Goal: Complete application form: Complete application form

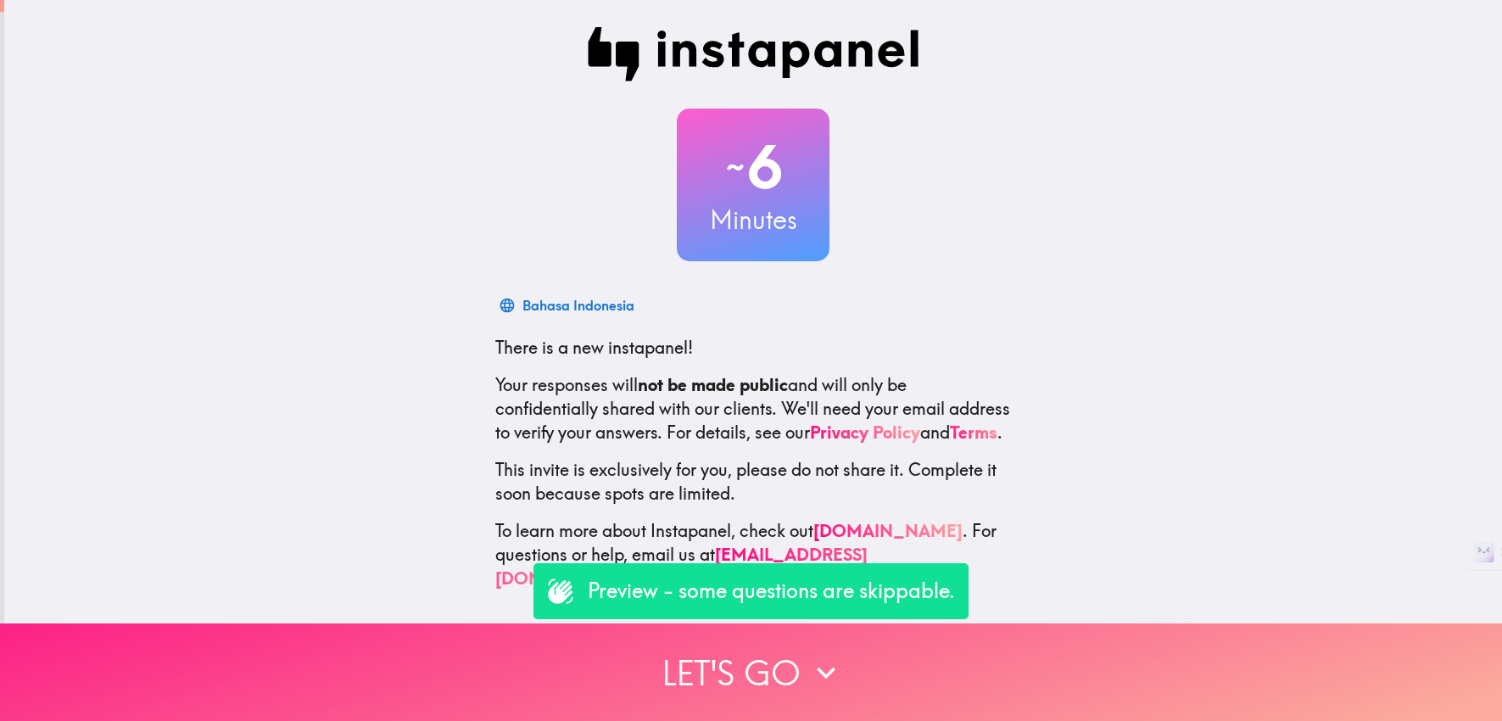
click at [780, 674] on button "Let's go" at bounding box center [751, 673] width 1502 height 98
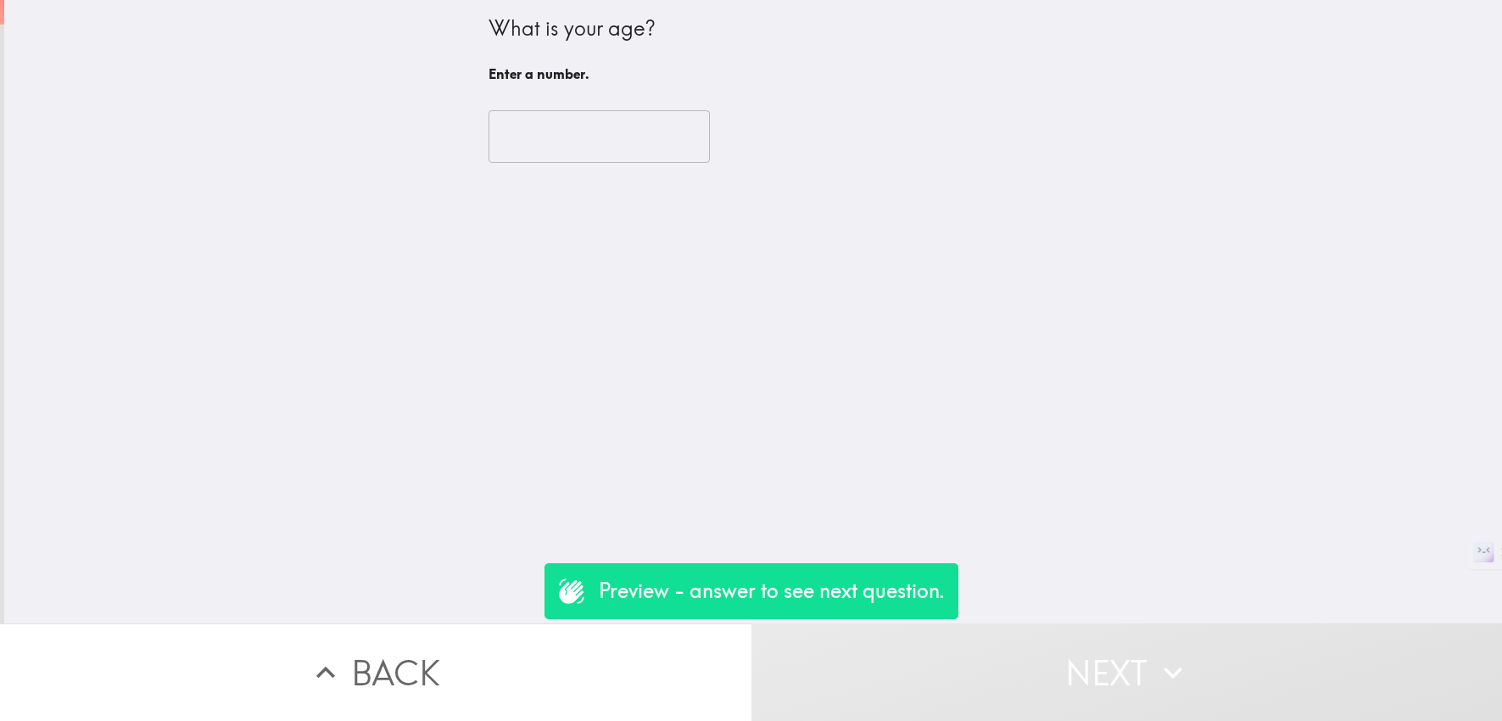
click at [613, 145] on input "number" at bounding box center [599, 136] width 221 height 53
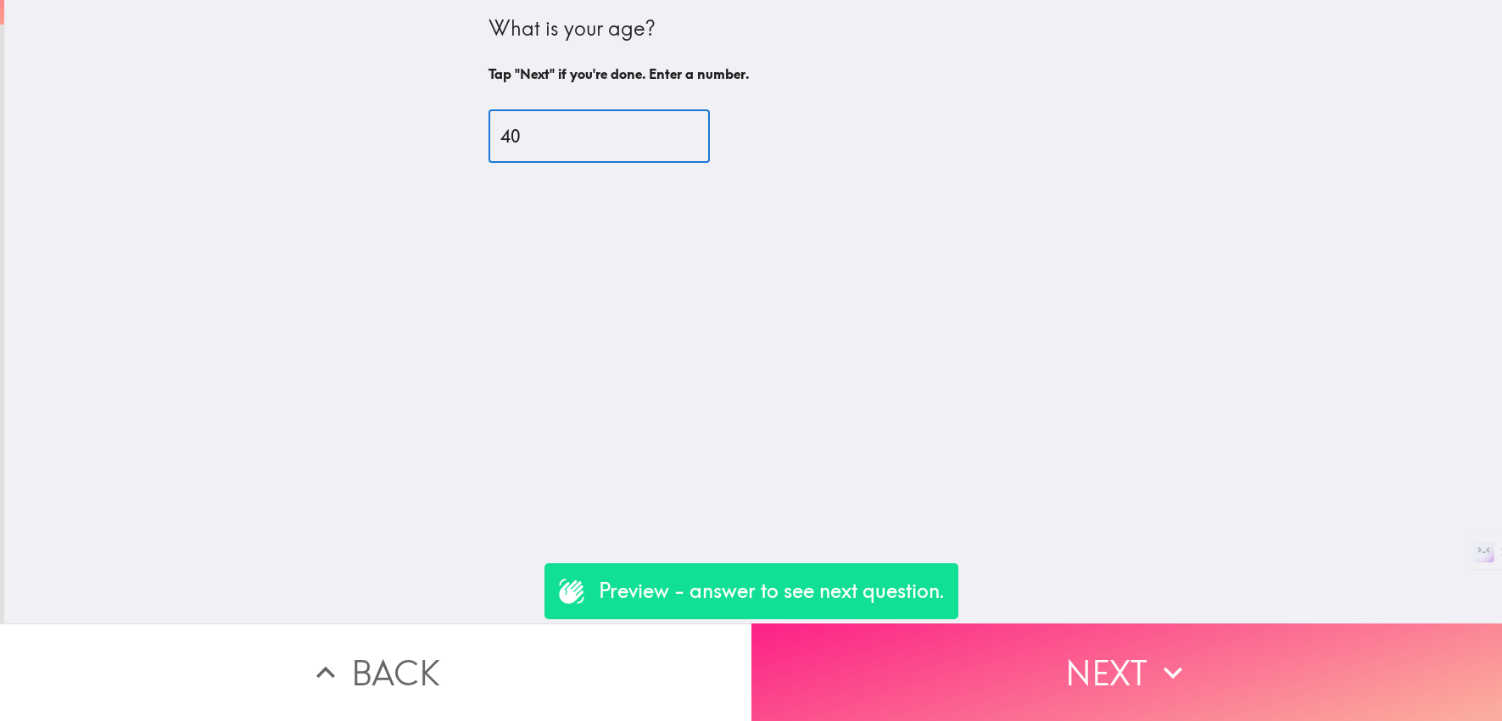
type input "40"
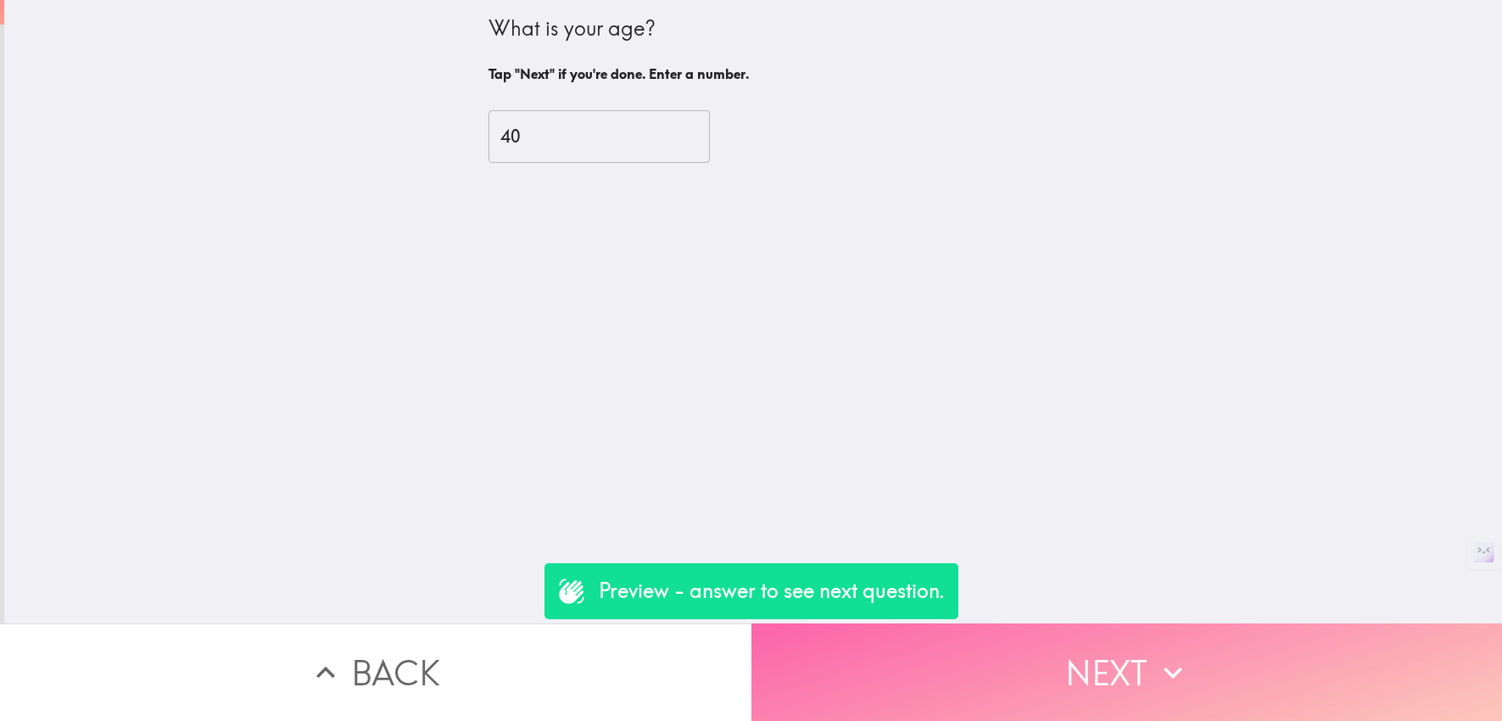
click at [930, 663] on button "Next" at bounding box center [1128, 673] width 752 height 98
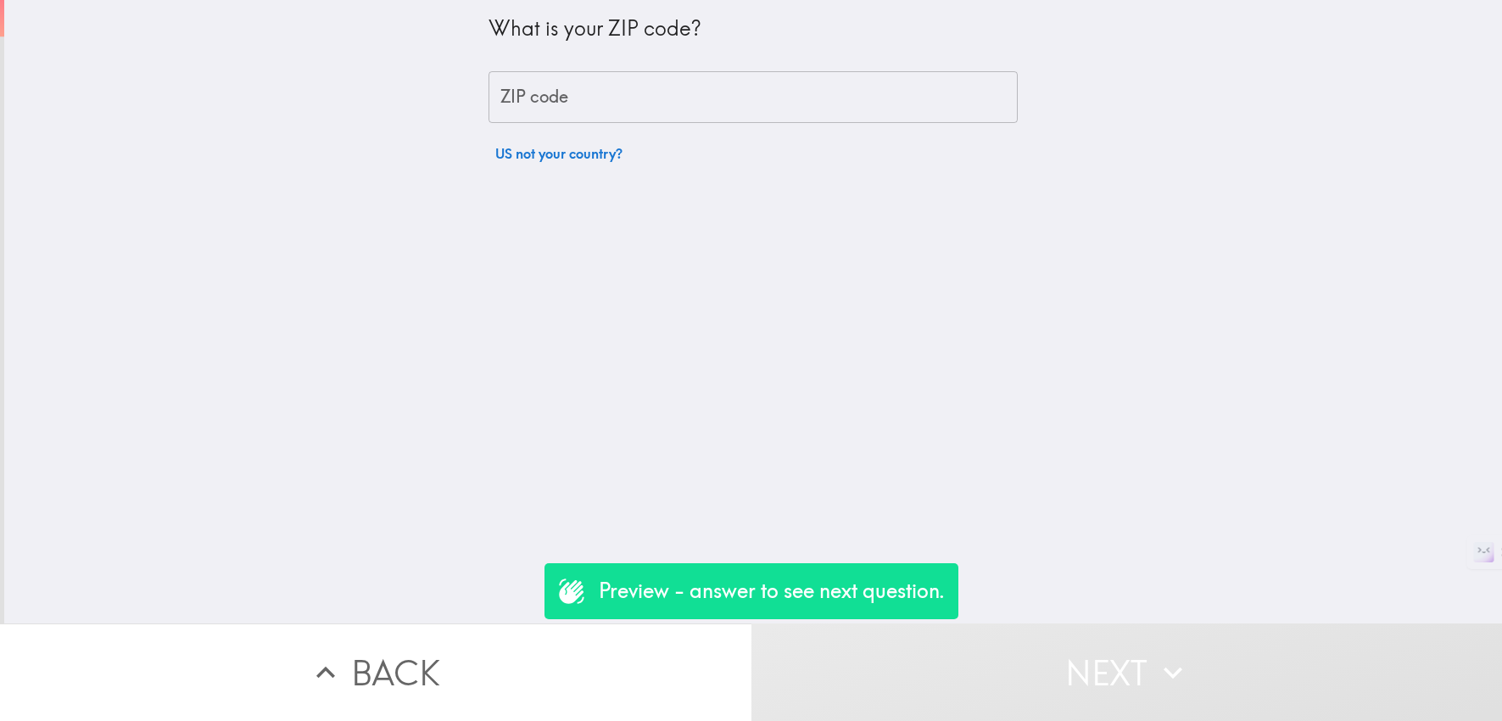
click at [620, 98] on input "ZIP code" at bounding box center [753, 97] width 529 height 53
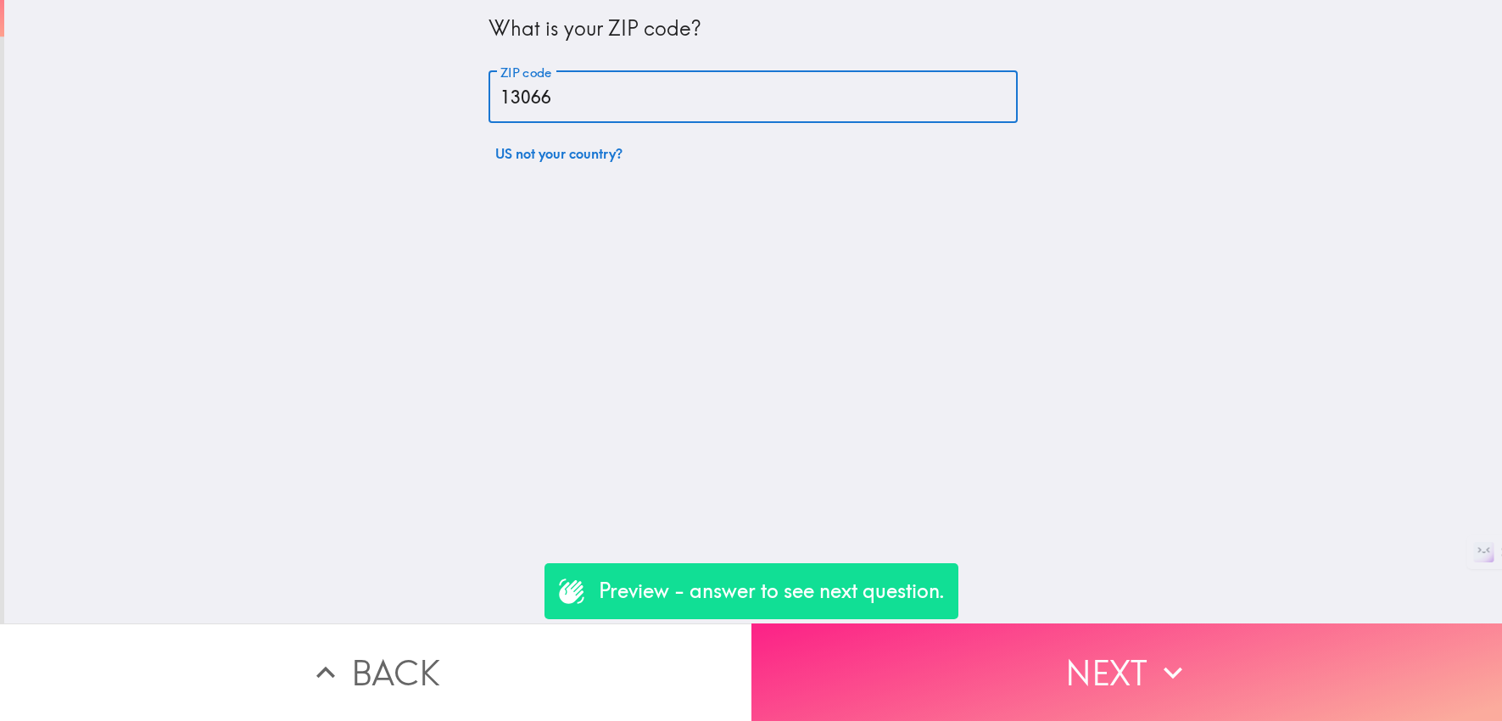
type input "13066"
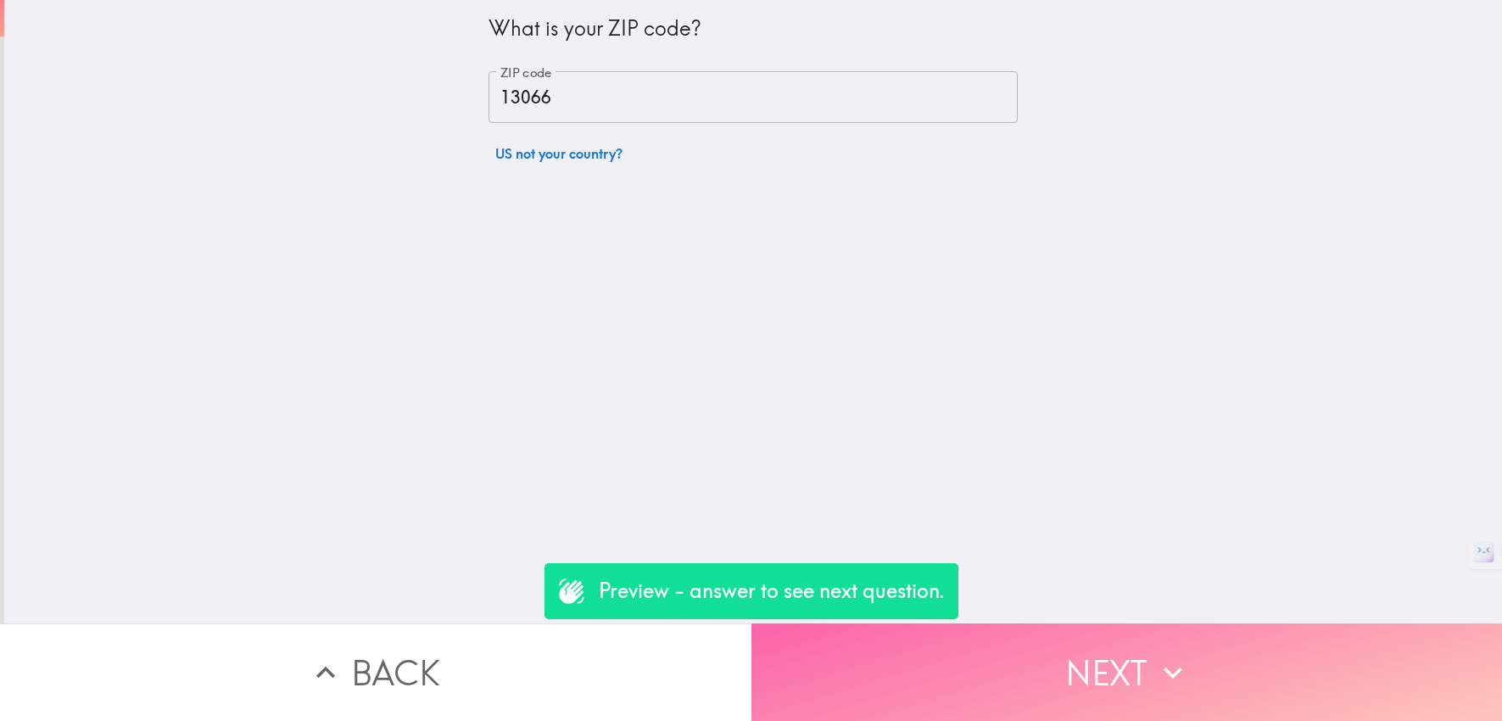
click at [1089, 663] on button "Next" at bounding box center [1128, 673] width 752 height 98
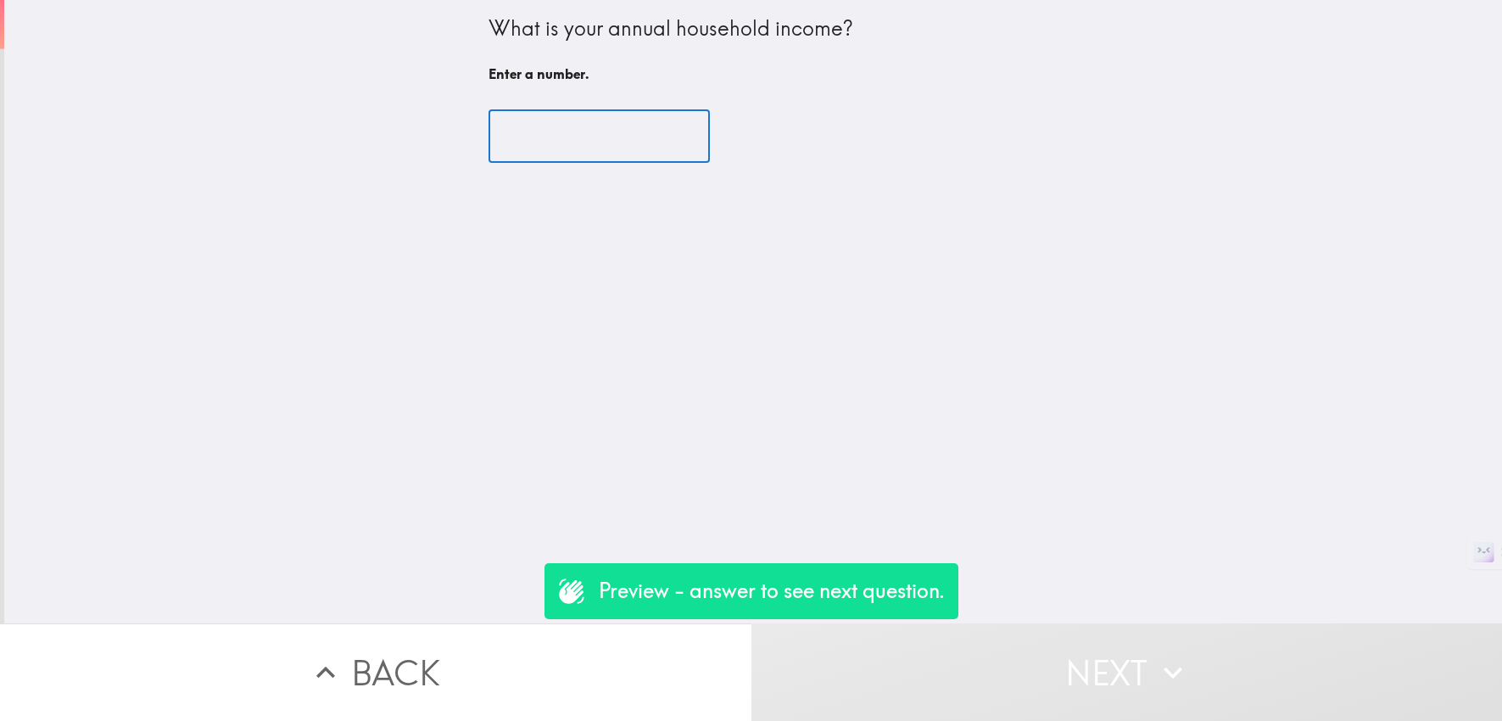
click at [581, 136] on input "number" at bounding box center [599, 136] width 221 height 53
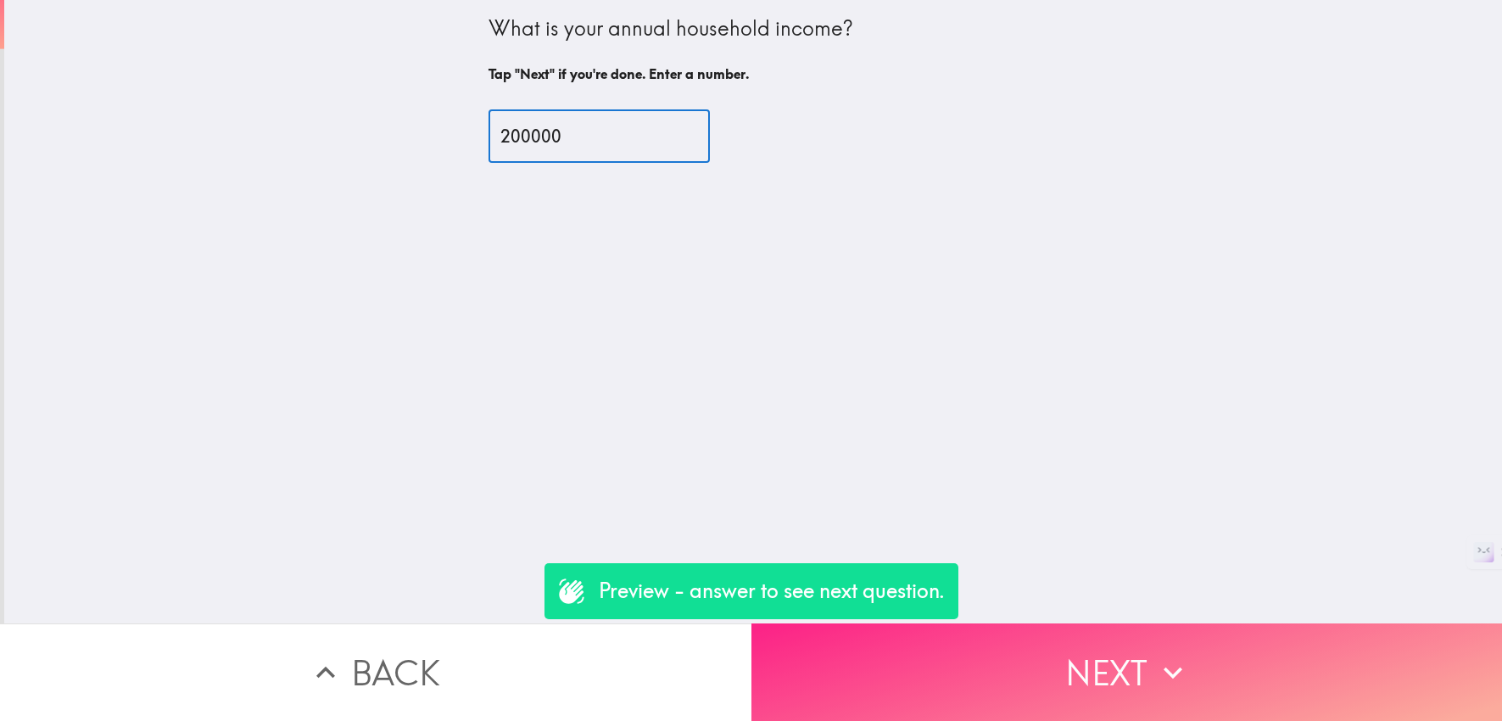
type input "200000"
click at [1207, 647] on button "Next" at bounding box center [1128, 673] width 752 height 98
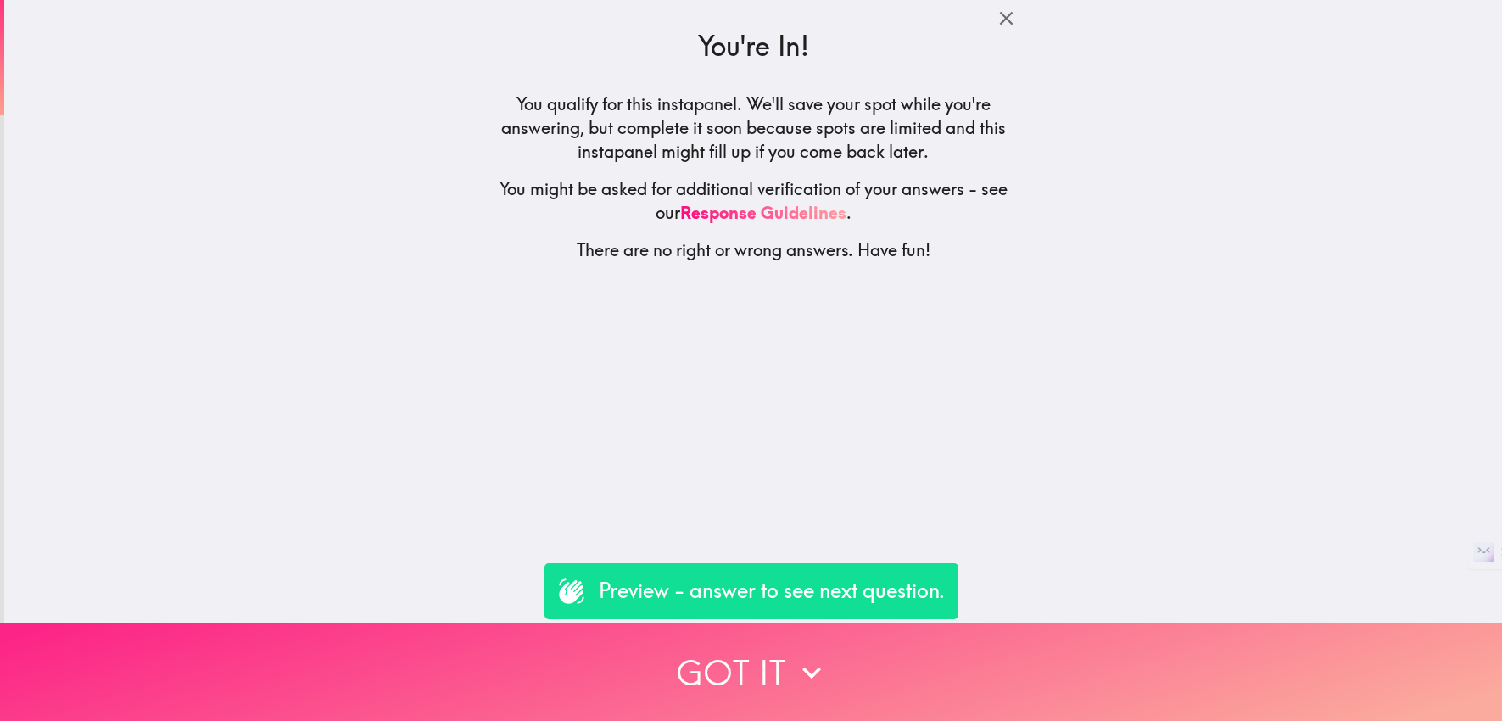
click at [1037, 650] on button "Got it" at bounding box center [751, 673] width 1502 height 98
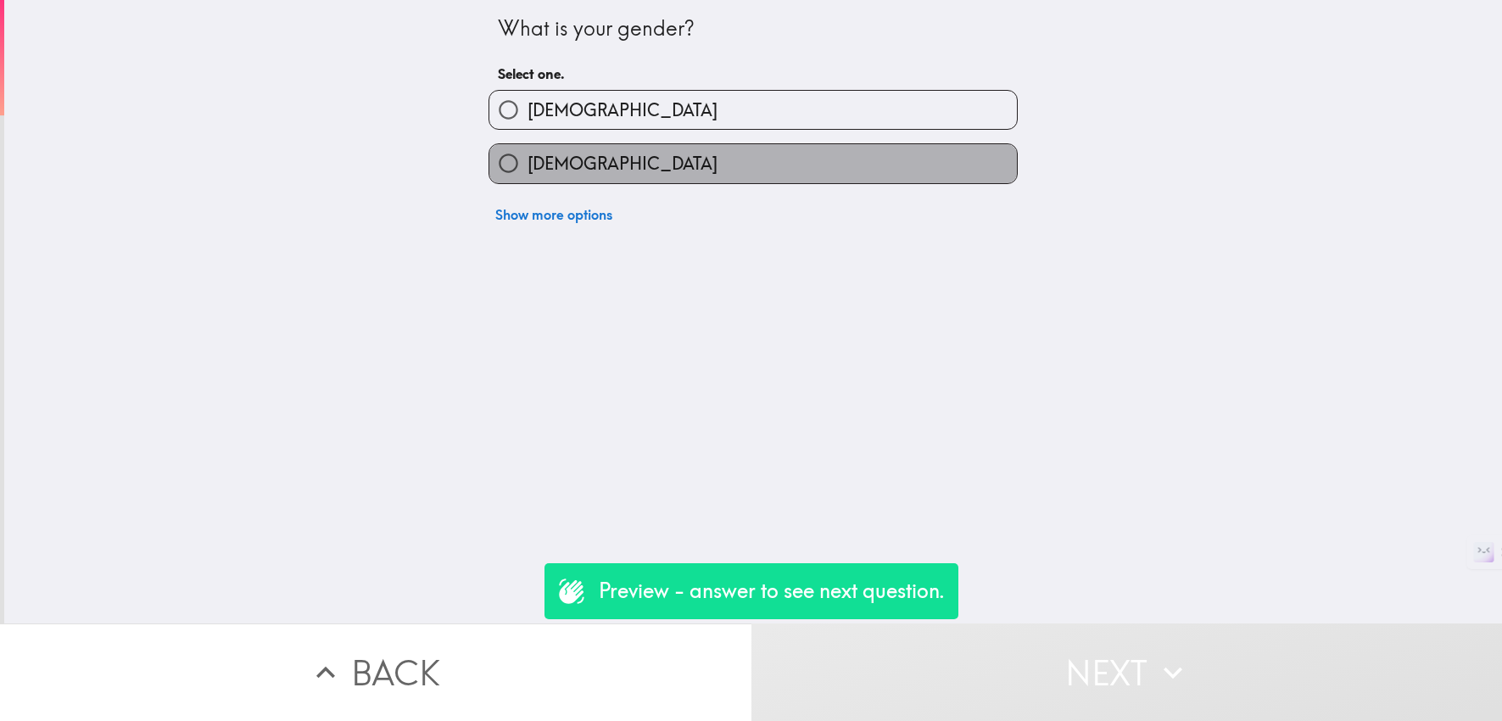
click at [892, 164] on label "[DEMOGRAPHIC_DATA]" at bounding box center [754, 163] width 528 height 38
click at [528, 164] on input "[DEMOGRAPHIC_DATA]" at bounding box center [509, 163] width 38 height 38
radio input "true"
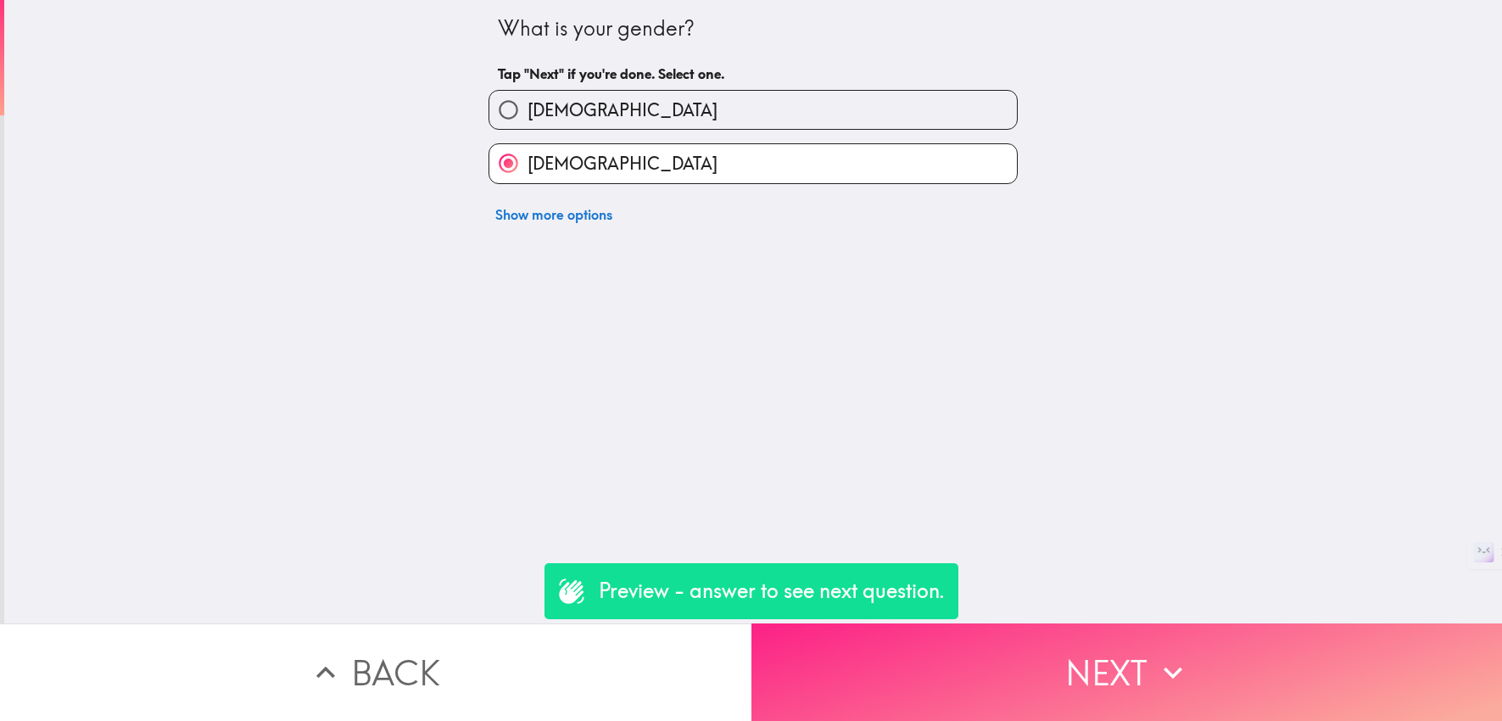
click at [1087, 641] on button "Next" at bounding box center [1128, 673] width 752 height 98
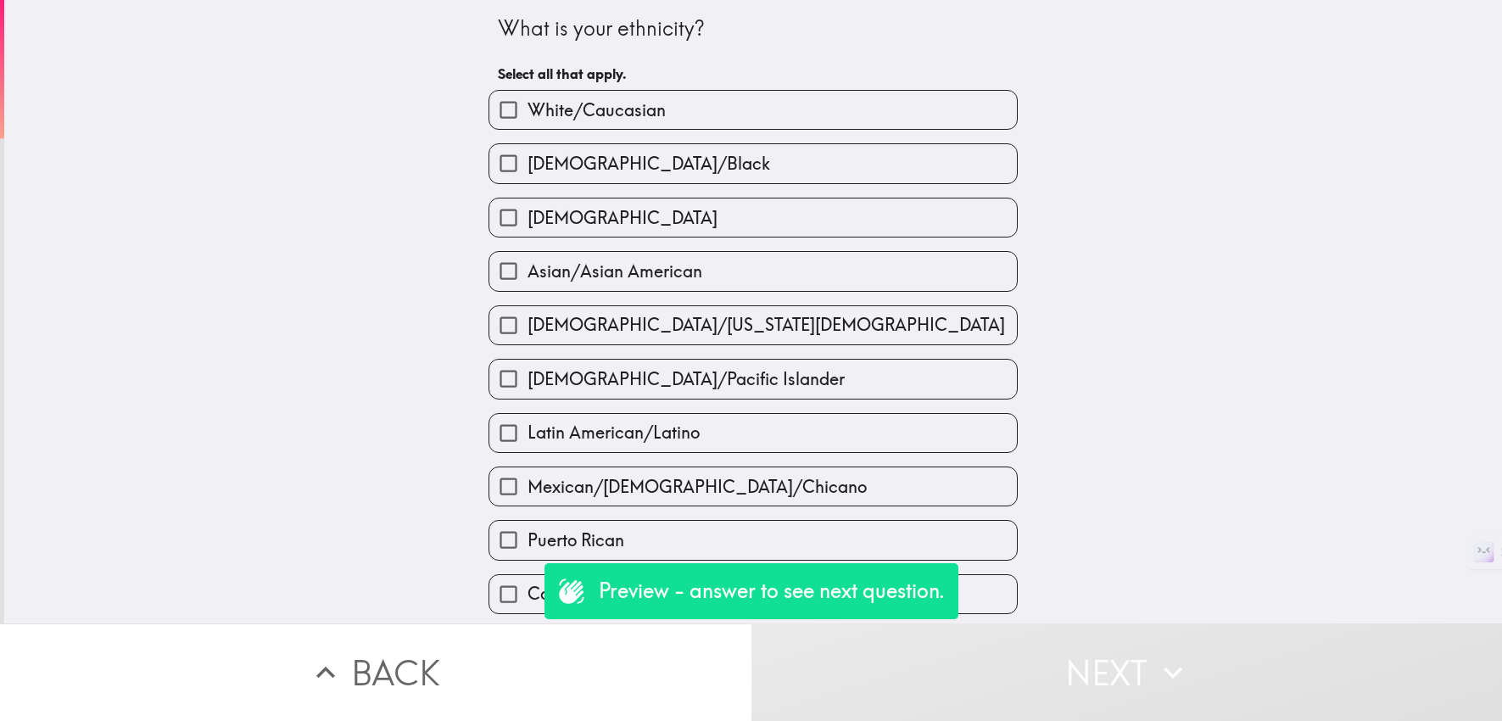
drag, startPoint x: 851, startPoint y: 220, endPoint x: 877, endPoint y: 253, distance: 42.3
click at [851, 220] on label "[DEMOGRAPHIC_DATA]" at bounding box center [754, 218] width 528 height 38
click at [528, 220] on input "[DEMOGRAPHIC_DATA]" at bounding box center [509, 218] width 38 height 38
checkbox input "true"
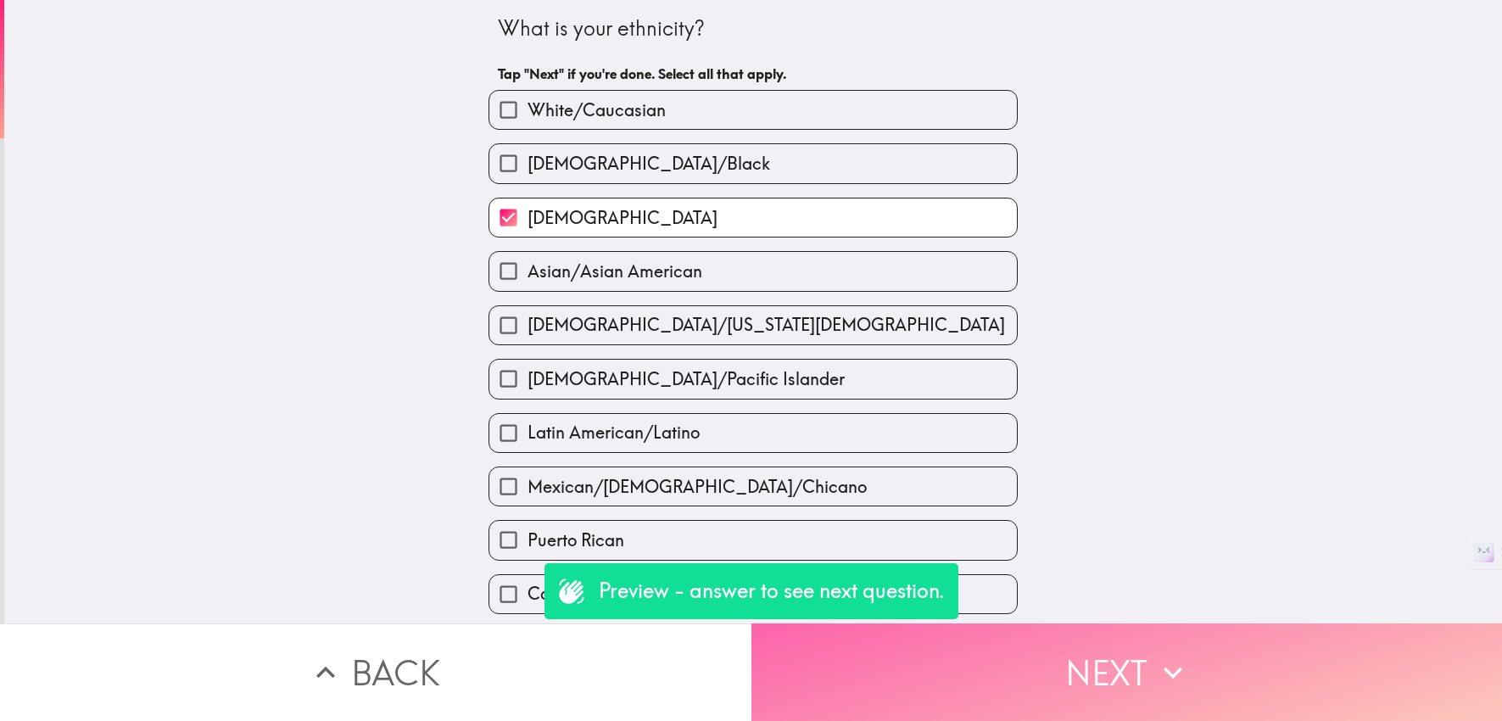
click at [1188, 648] on button "Next" at bounding box center [1128, 673] width 752 height 98
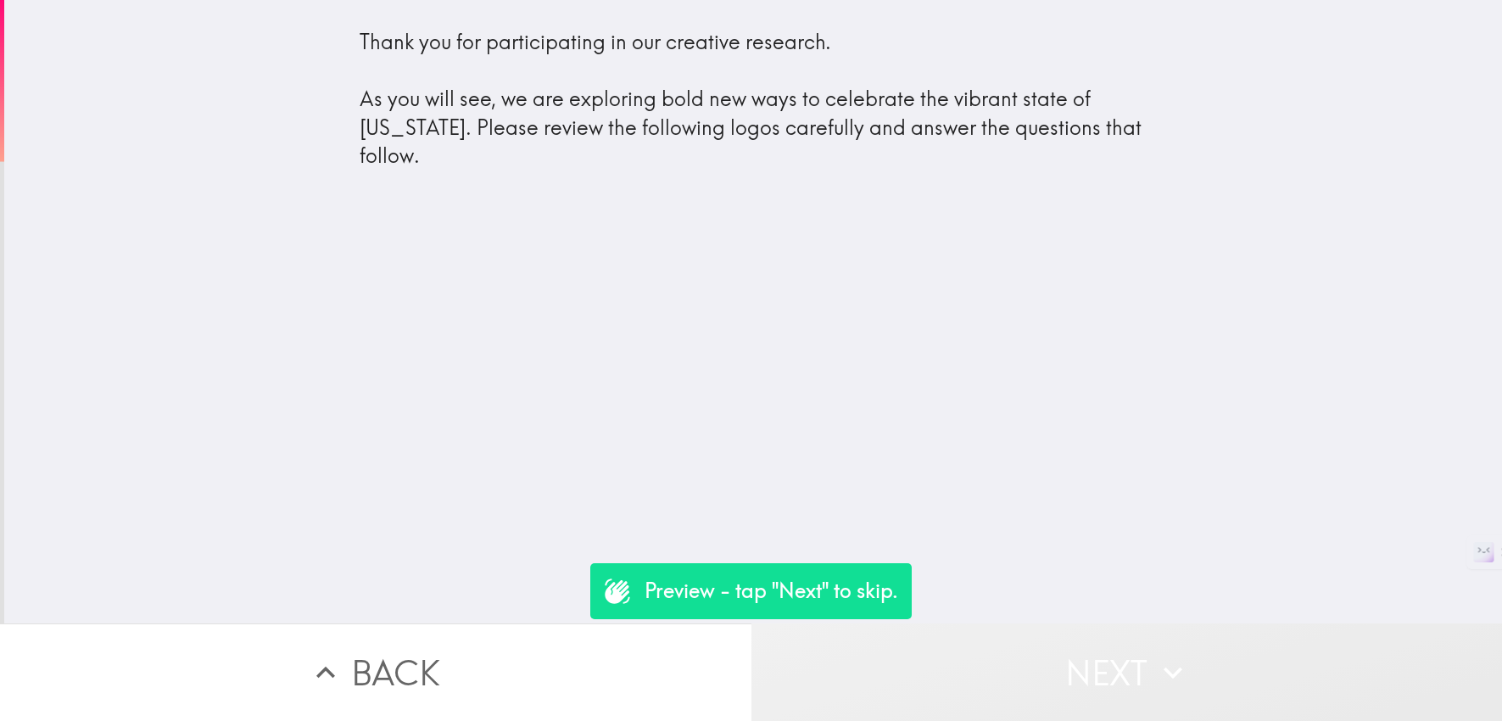
click at [1074, 669] on button "Next" at bounding box center [1128, 673] width 752 height 98
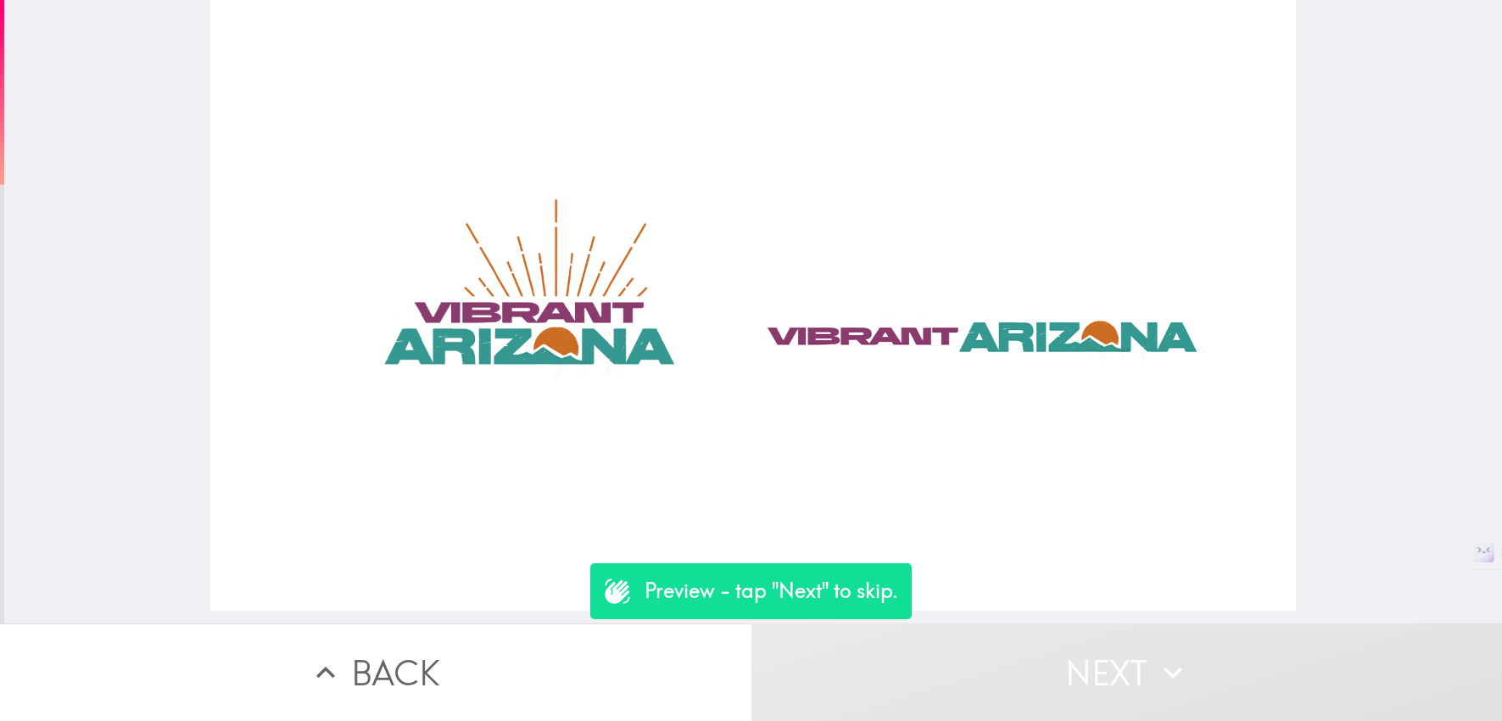
click at [1074, 669] on button "Next" at bounding box center [1128, 673] width 752 height 98
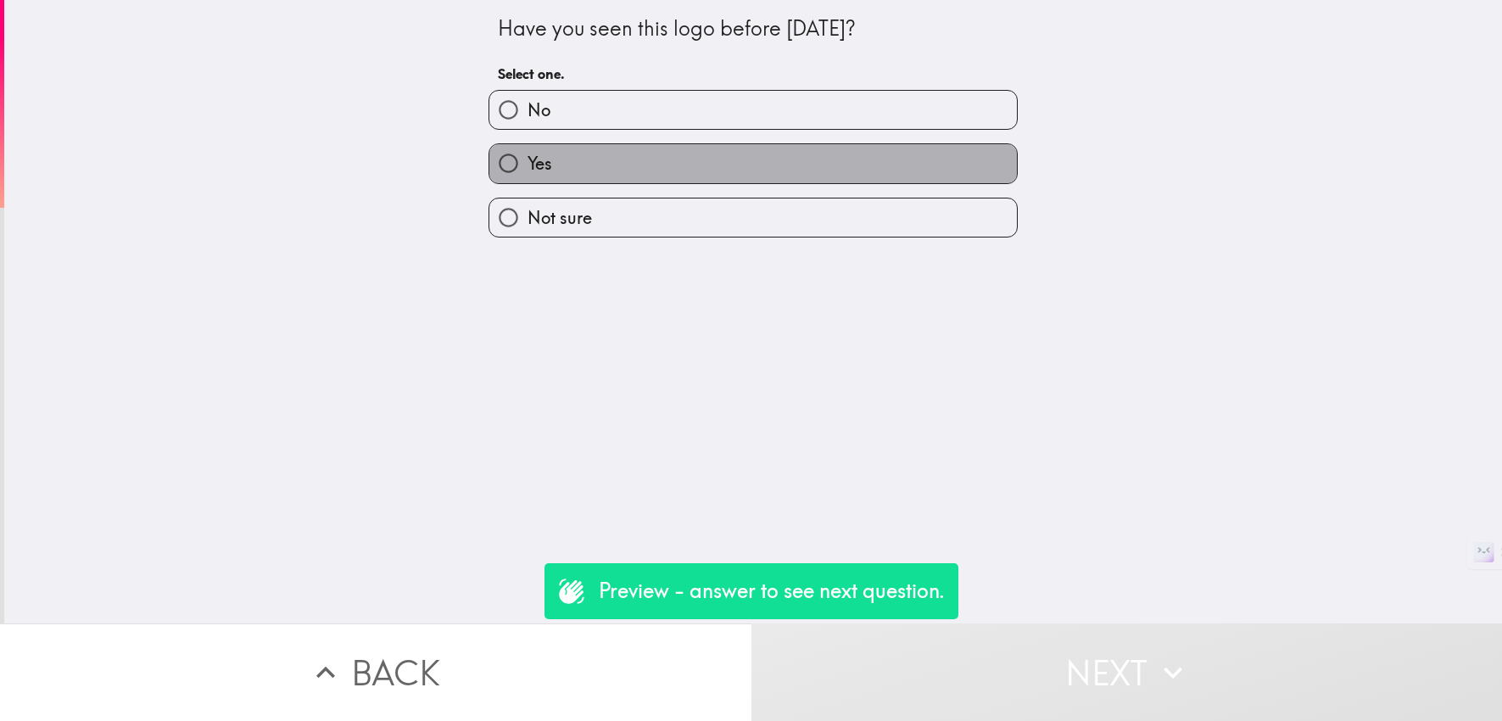
click at [919, 157] on label "Yes" at bounding box center [754, 163] width 528 height 38
click at [528, 157] on input "Yes" at bounding box center [509, 163] width 38 height 38
radio input "true"
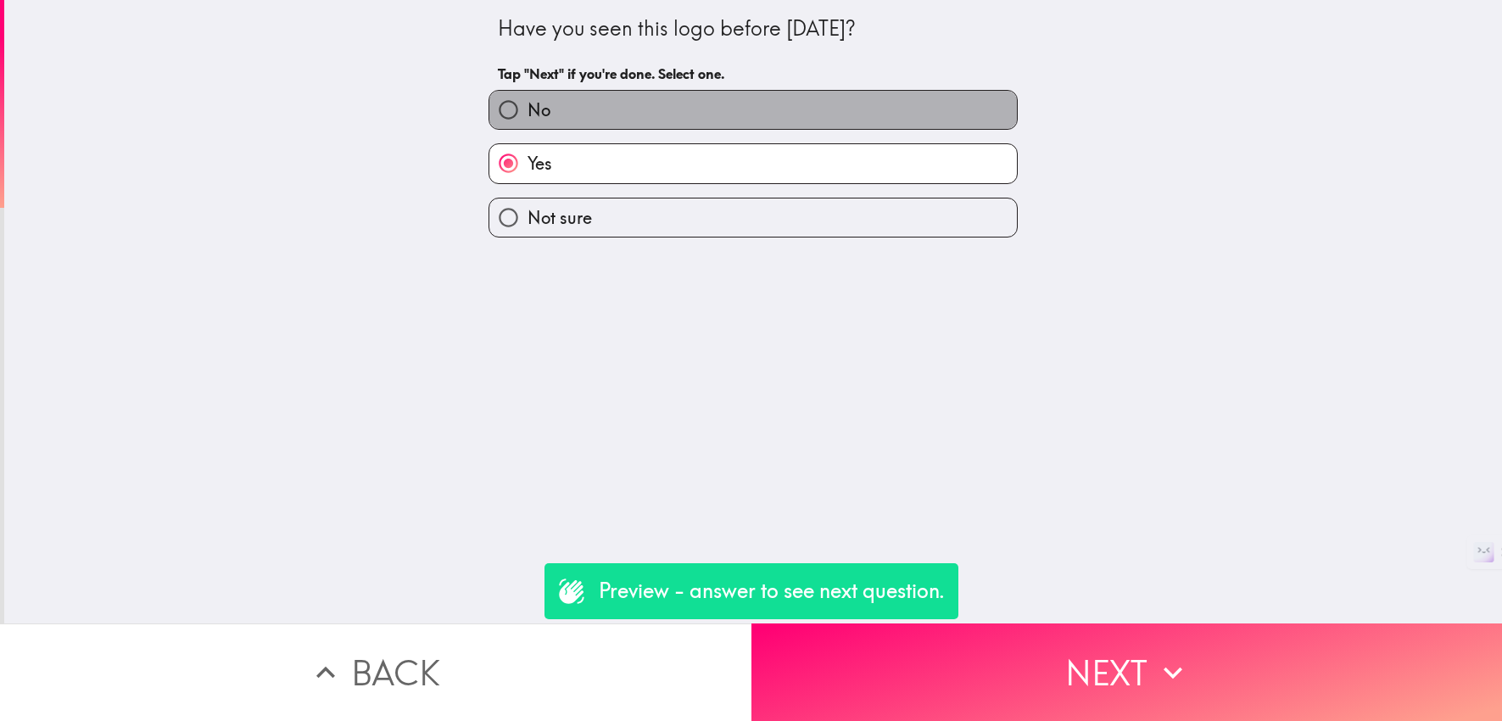
click at [915, 106] on label "No" at bounding box center [754, 110] width 528 height 38
click at [528, 106] on input "No" at bounding box center [509, 110] width 38 height 38
radio input "true"
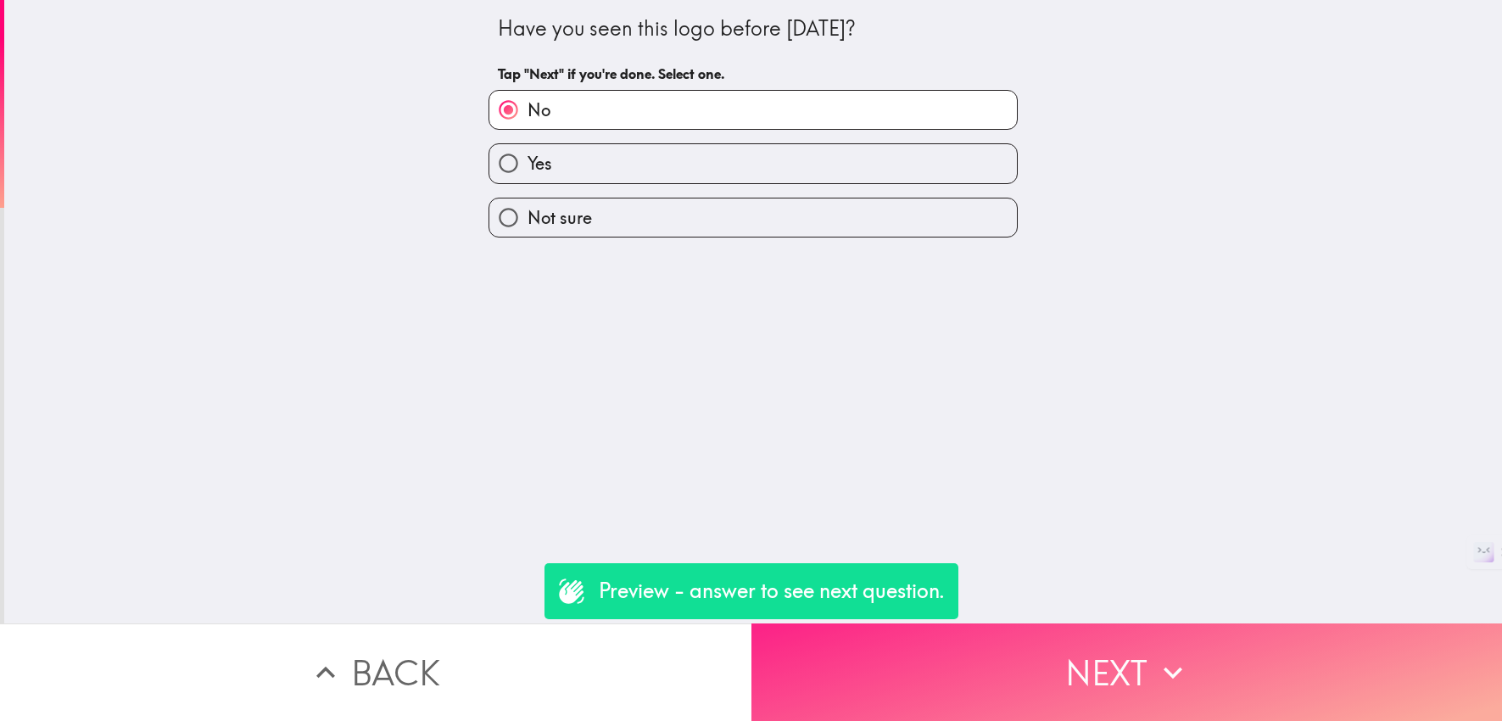
click at [1121, 639] on button "Next" at bounding box center [1128, 673] width 752 height 98
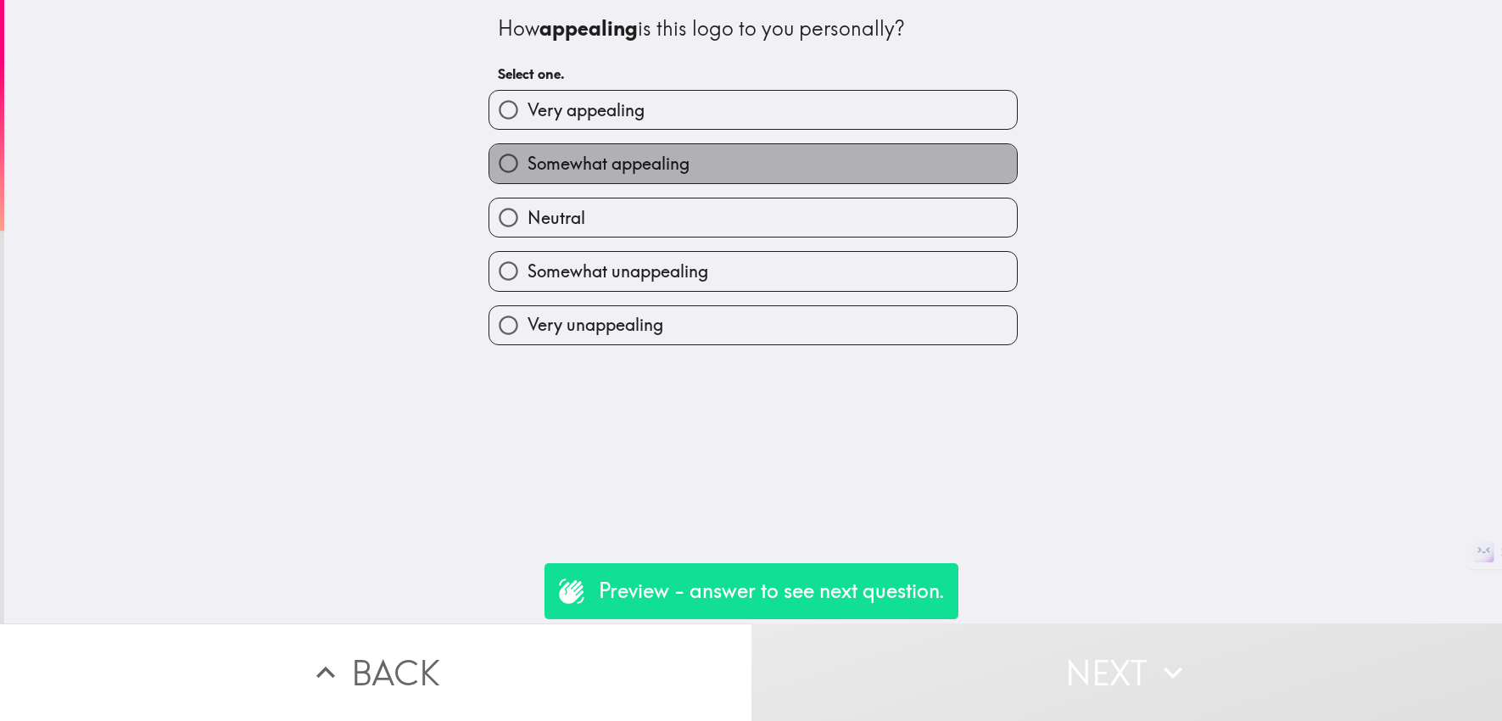
click at [916, 162] on label "Somewhat appealing" at bounding box center [754, 163] width 528 height 38
click at [528, 162] on input "Somewhat appealing" at bounding box center [509, 163] width 38 height 38
radio input "true"
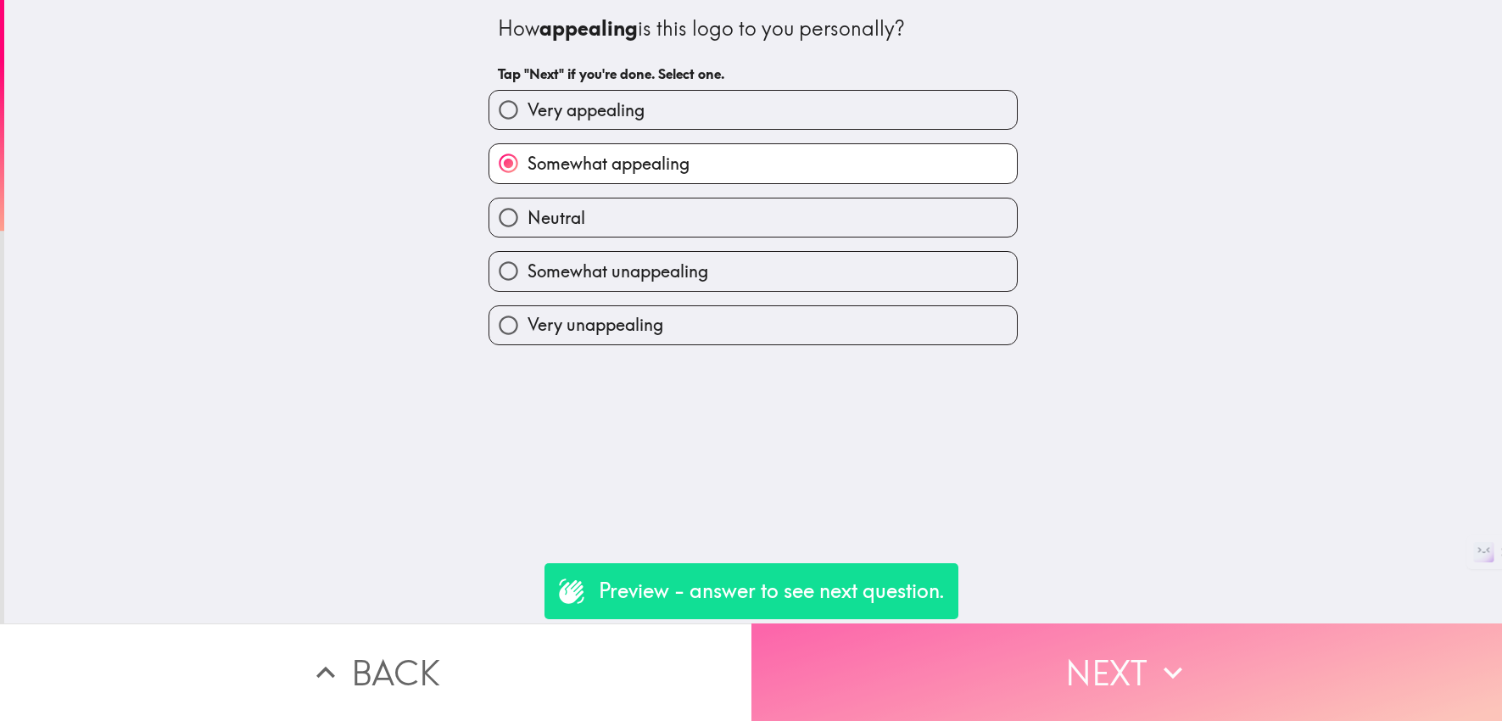
click at [1157, 624] on button "Next" at bounding box center [1128, 673] width 752 height 98
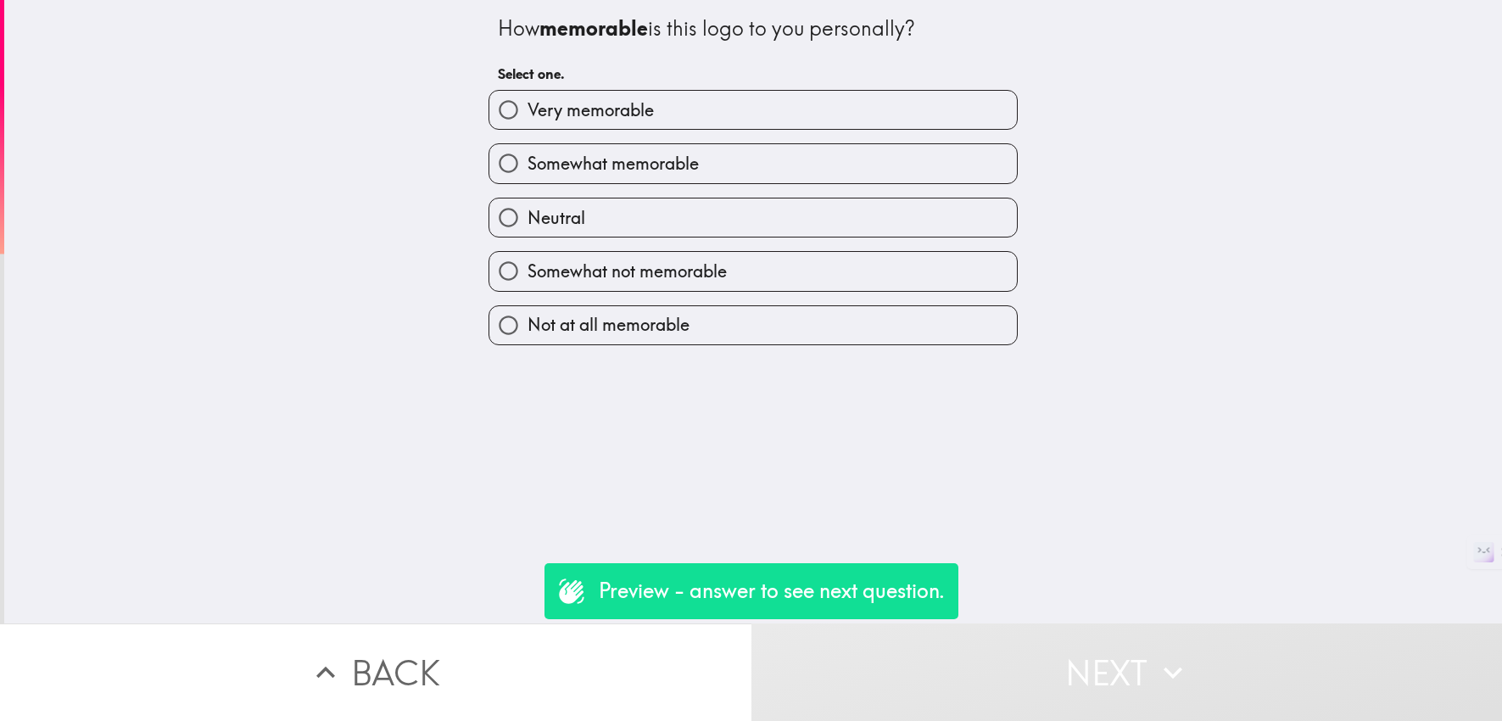
click at [921, 199] on label "Neutral" at bounding box center [754, 218] width 528 height 38
click at [528, 199] on input "Neutral" at bounding box center [509, 218] width 38 height 38
radio input "true"
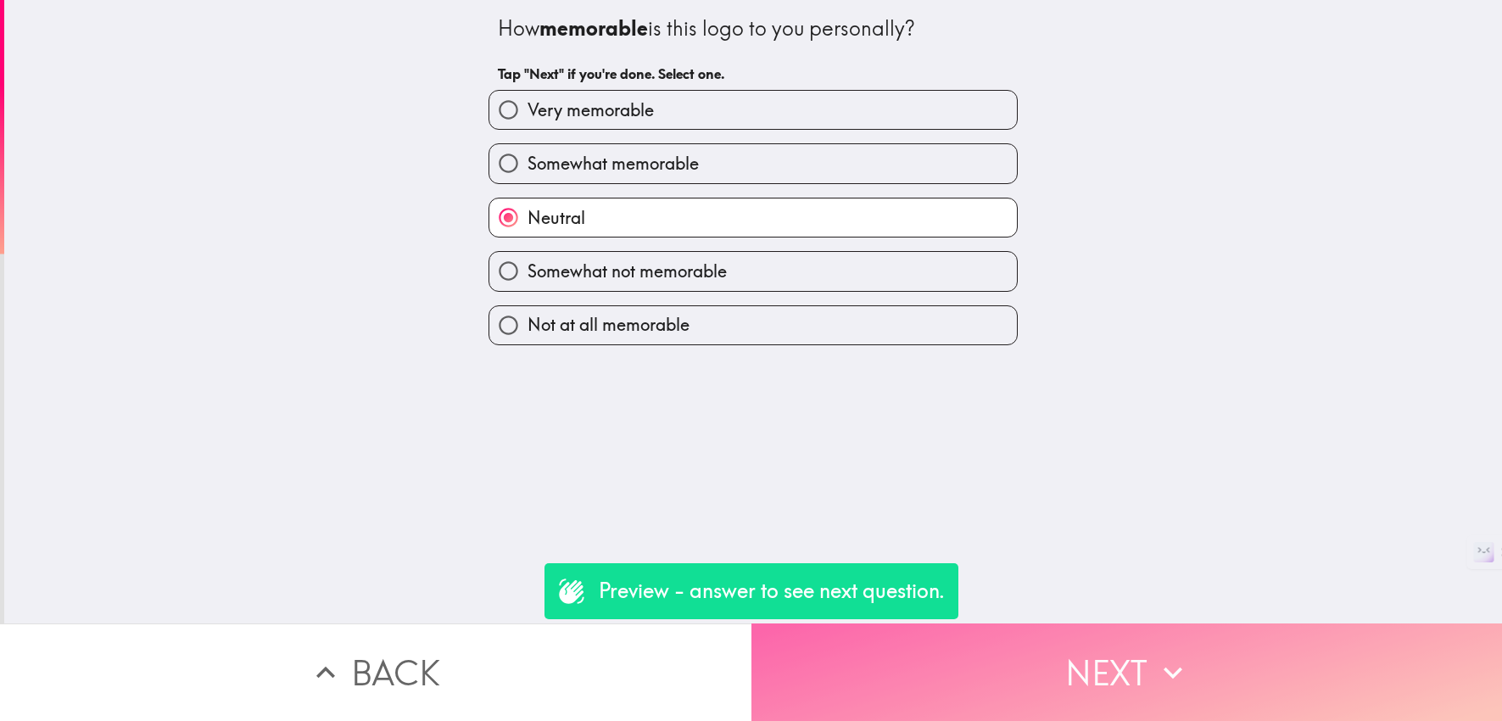
click at [1189, 657] on button "Next" at bounding box center [1128, 673] width 752 height 98
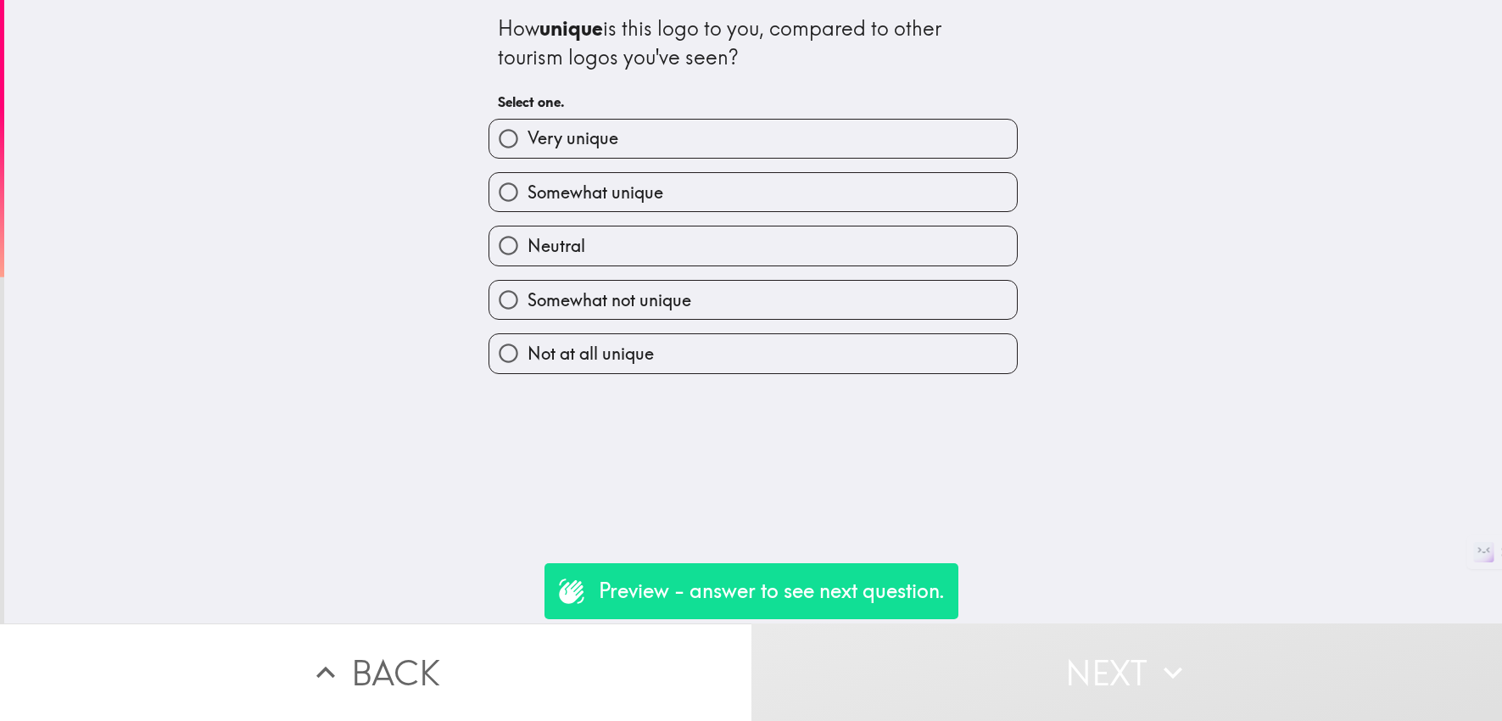
click at [883, 174] on label "Somewhat unique" at bounding box center [754, 192] width 528 height 38
click at [528, 174] on input "Somewhat unique" at bounding box center [509, 192] width 38 height 38
radio input "true"
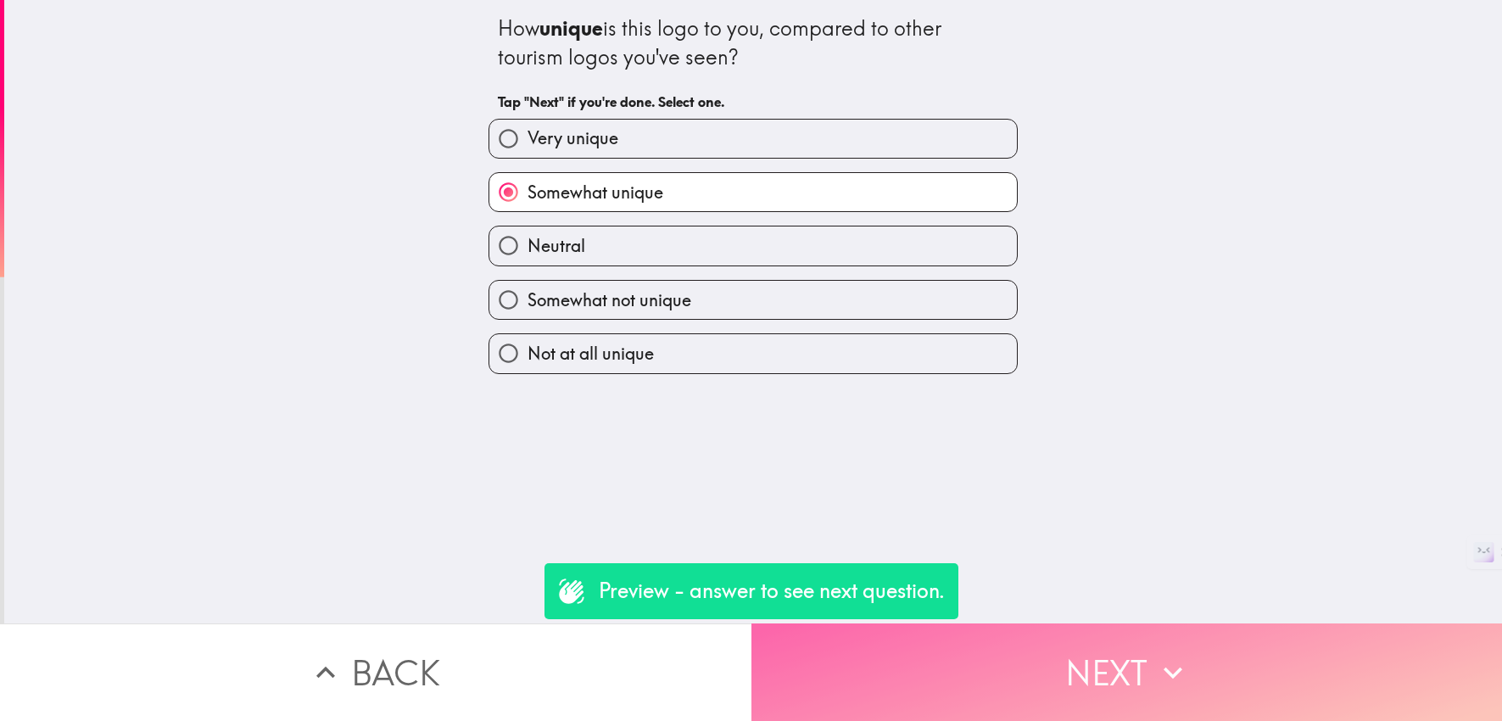
click at [1214, 683] on button "Next" at bounding box center [1128, 673] width 752 height 98
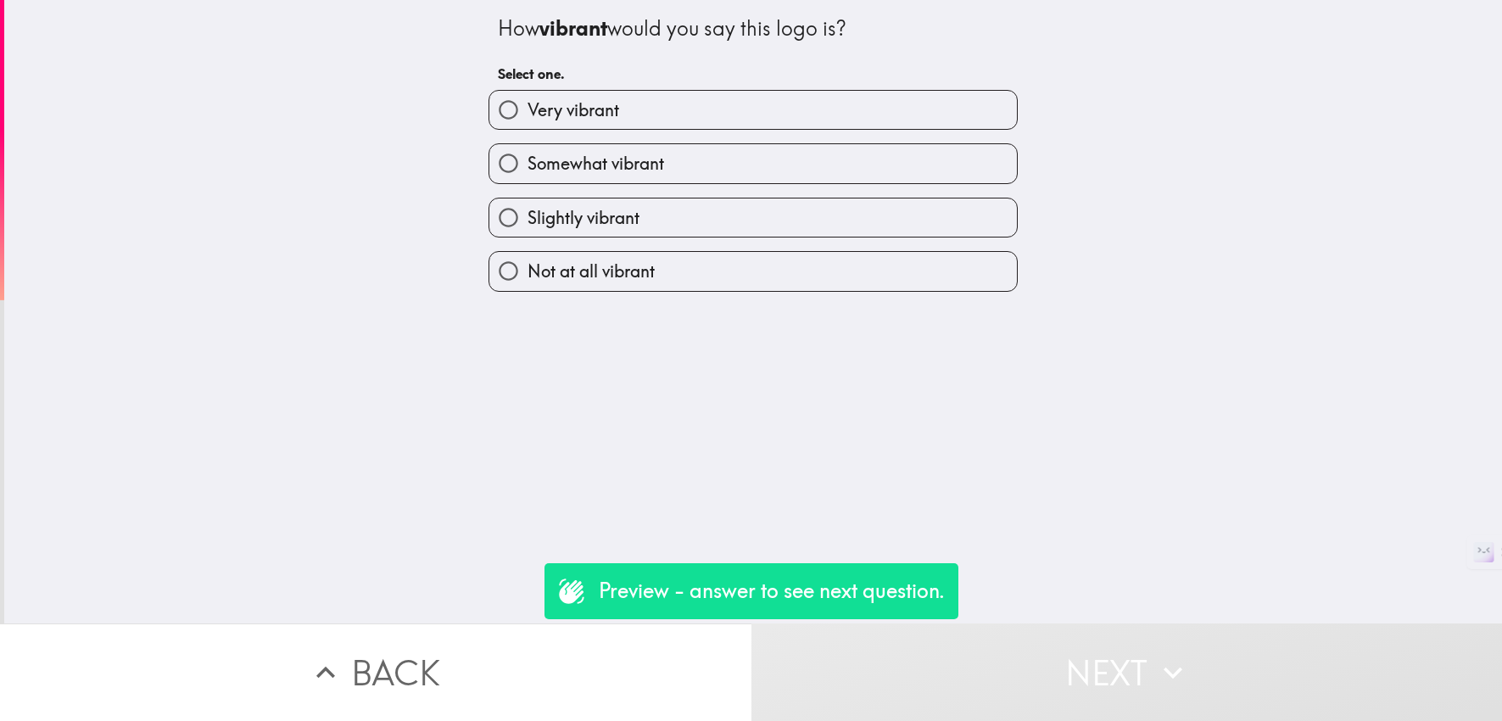
click at [892, 184] on div "Slightly vibrant" at bounding box center [746, 210] width 543 height 53
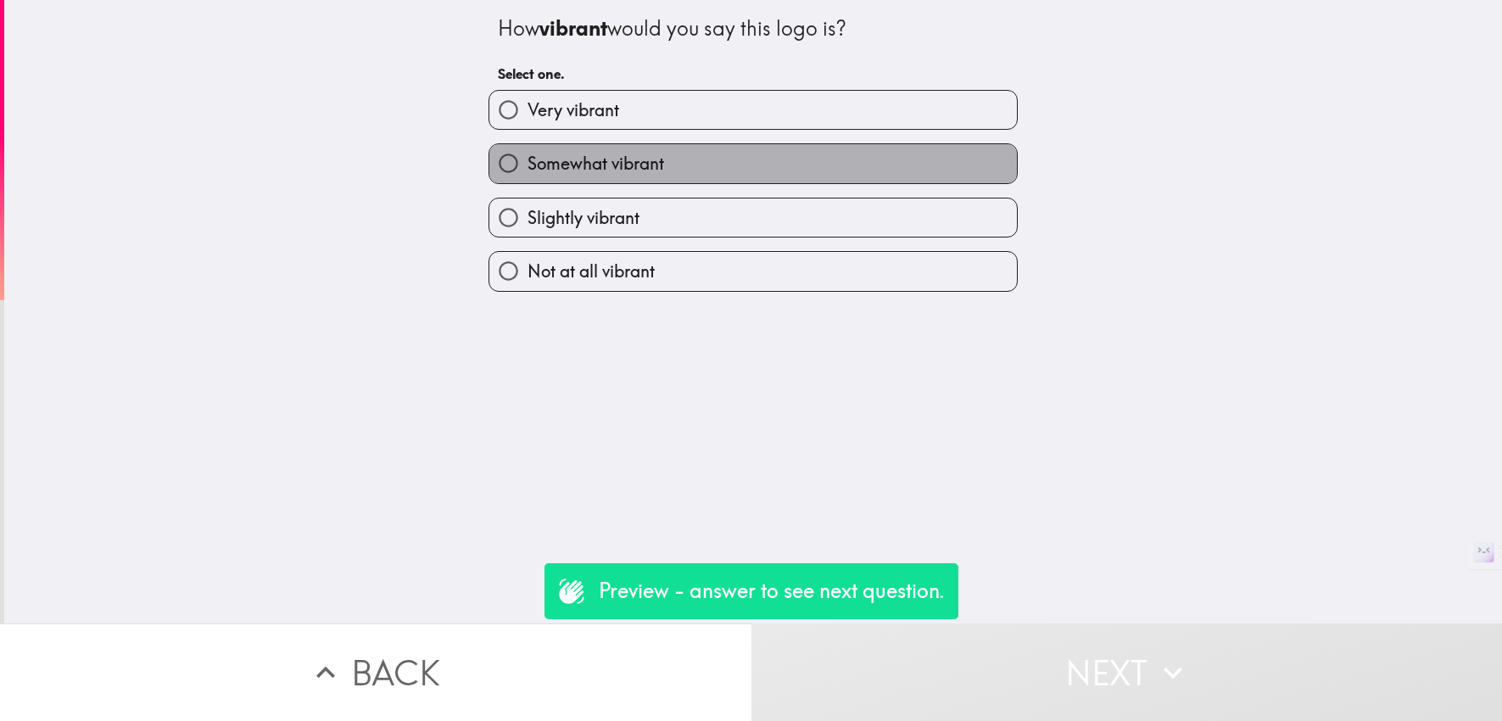
click at [938, 163] on label "Somewhat vibrant" at bounding box center [754, 163] width 528 height 38
click at [528, 163] on input "Somewhat vibrant" at bounding box center [509, 163] width 38 height 38
radio input "true"
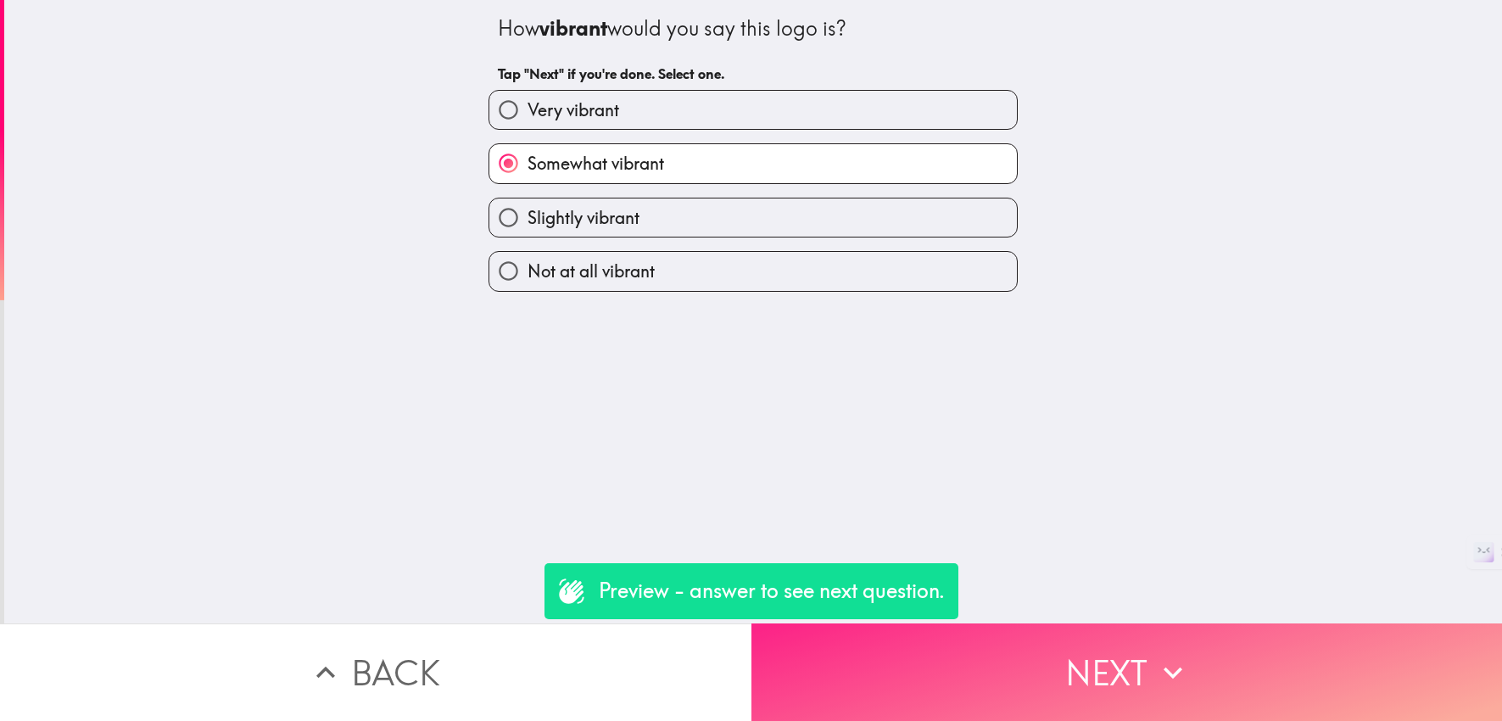
click at [1231, 664] on button "Next" at bounding box center [1128, 673] width 752 height 98
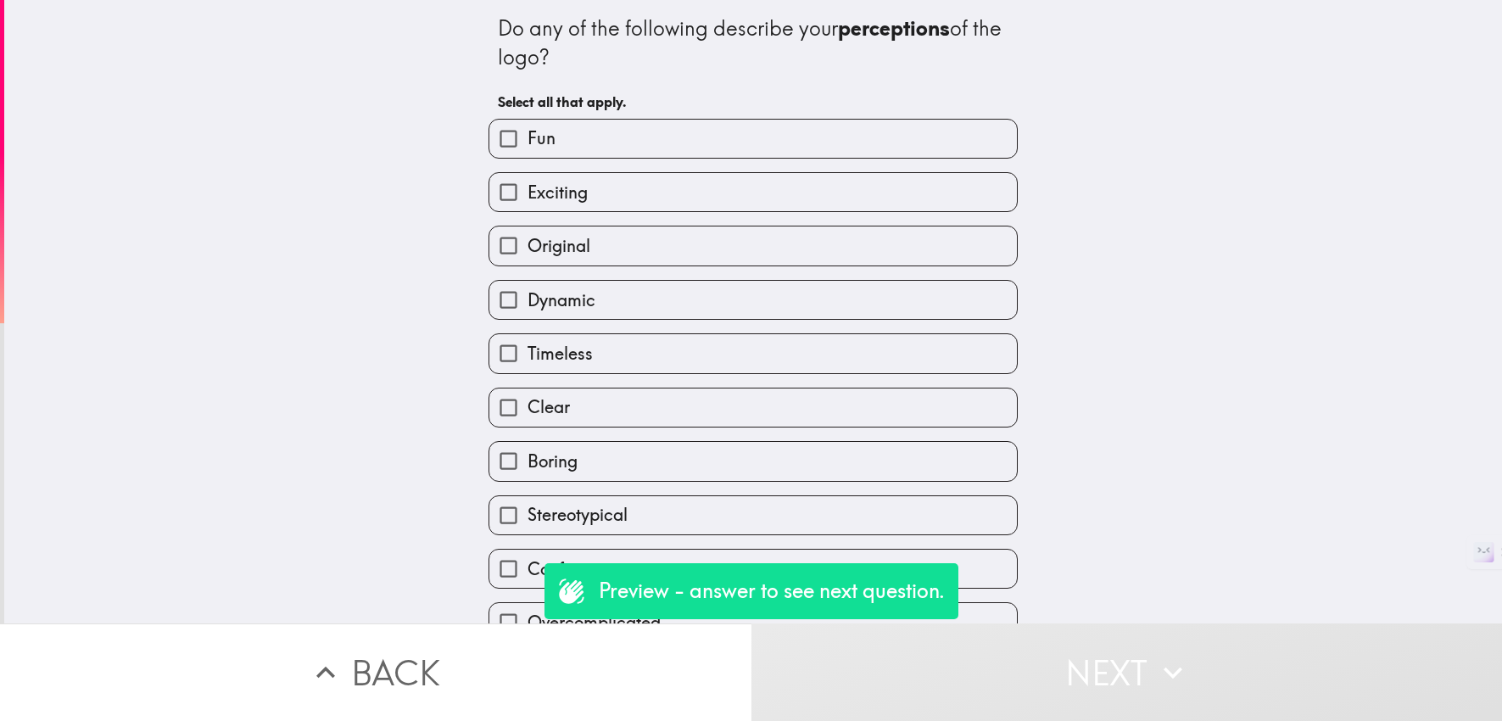
click at [845, 202] on label "Exciting" at bounding box center [754, 192] width 528 height 38
click at [528, 202] on input "Exciting" at bounding box center [509, 192] width 38 height 38
checkbox input "true"
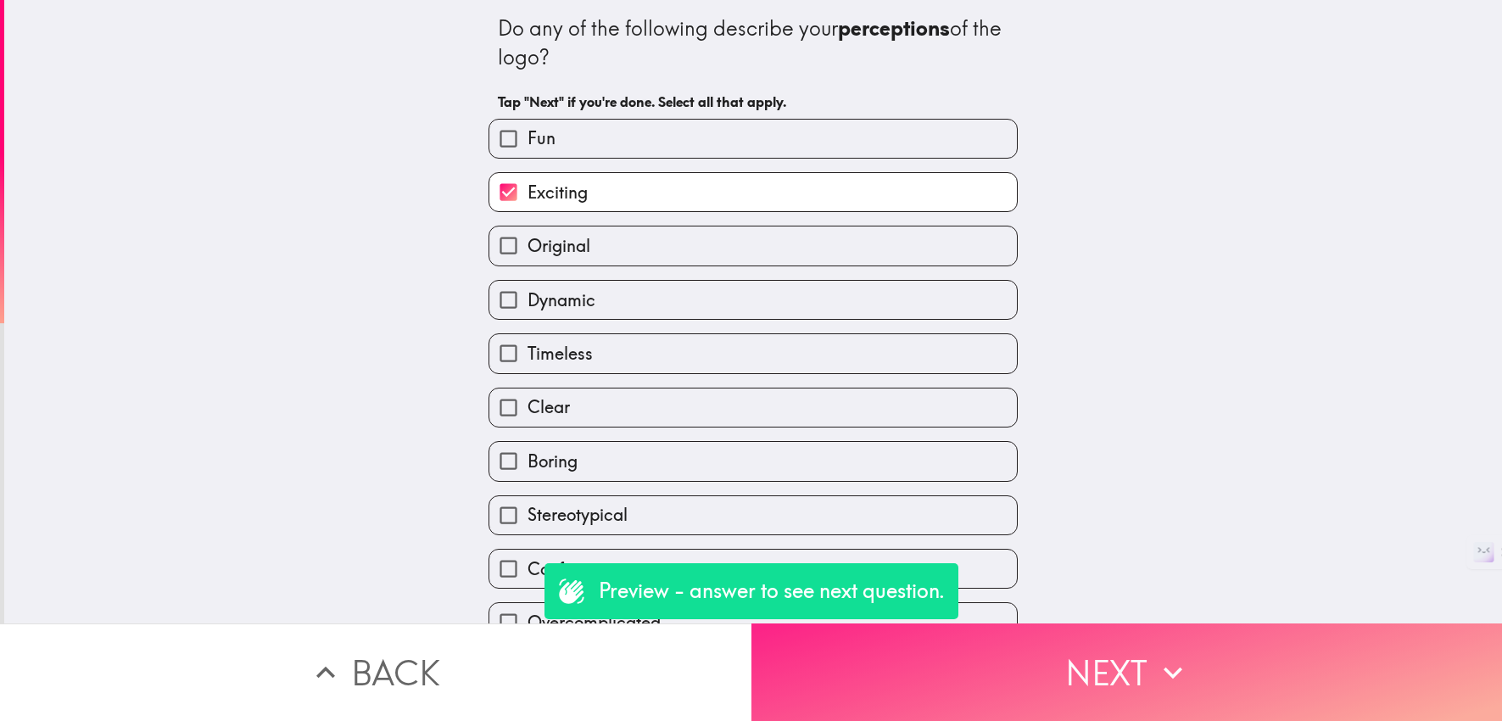
click at [1194, 680] on button "Next" at bounding box center [1128, 673] width 752 height 98
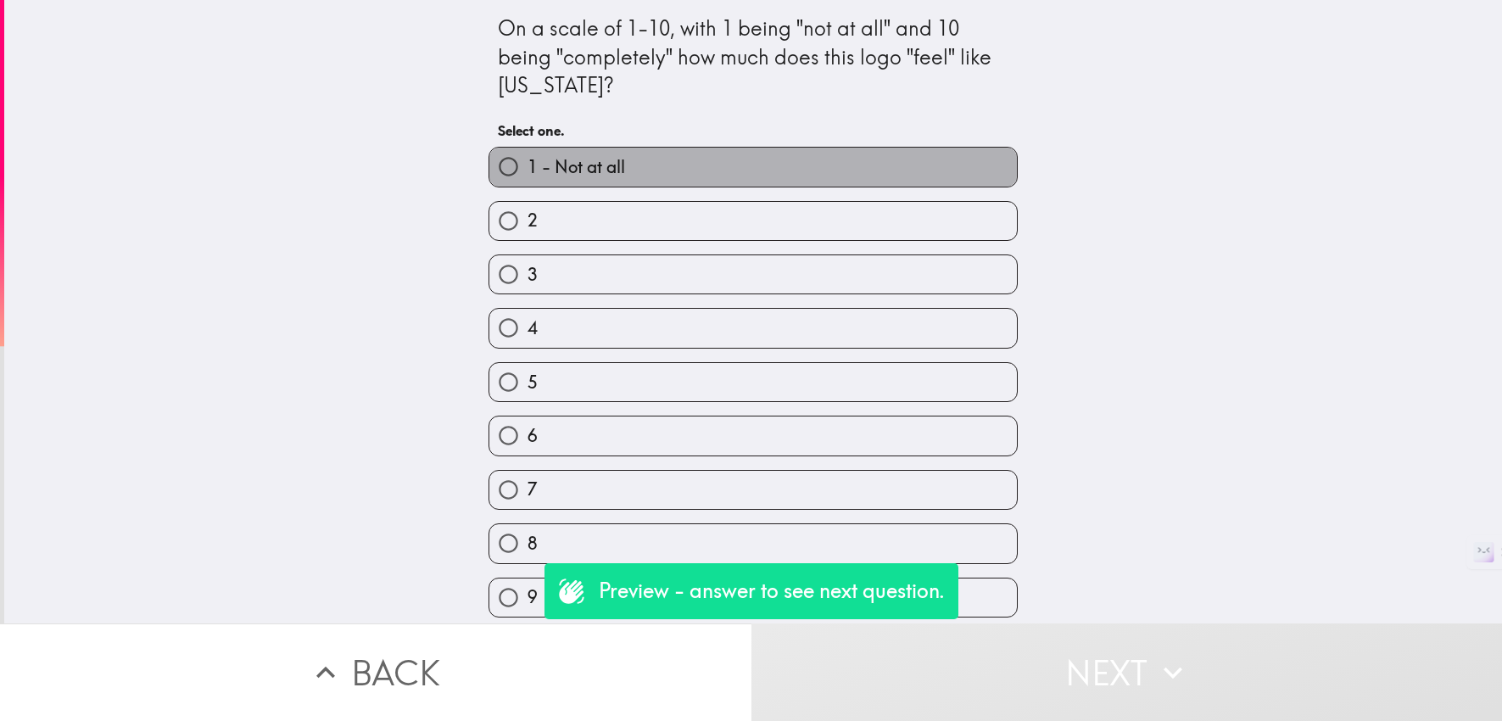
click at [913, 175] on label "1 - Not at all" at bounding box center [754, 167] width 528 height 38
click at [528, 175] on input "1 - Not at all" at bounding box center [509, 167] width 38 height 38
radio input "true"
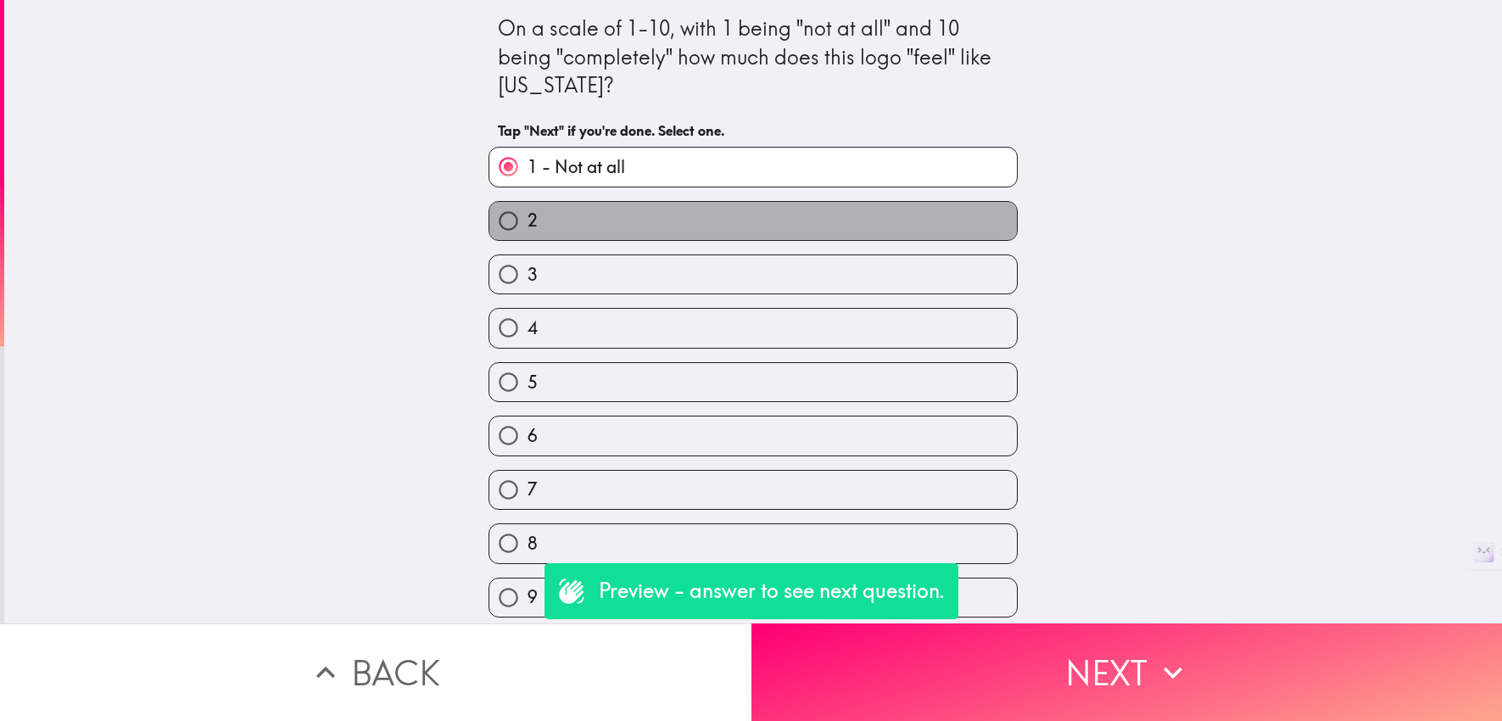
click at [922, 229] on label "2" at bounding box center [754, 221] width 528 height 38
click at [528, 229] on input "2" at bounding box center [509, 221] width 38 height 38
radio input "true"
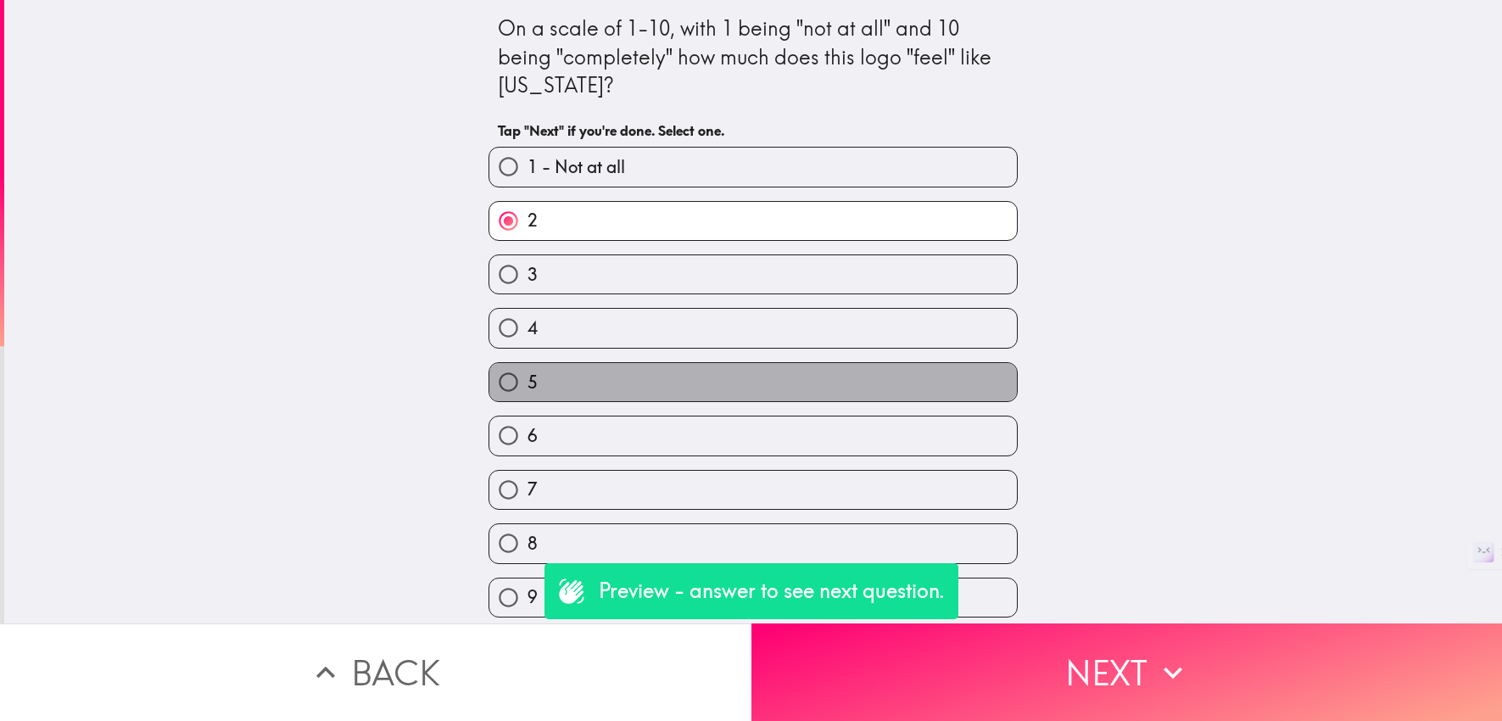
click at [965, 387] on label "5" at bounding box center [754, 382] width 528 height 38
click at [528, 387] on input "5" at bounding box center [509, 382] width 38 height 38
radio input "true"
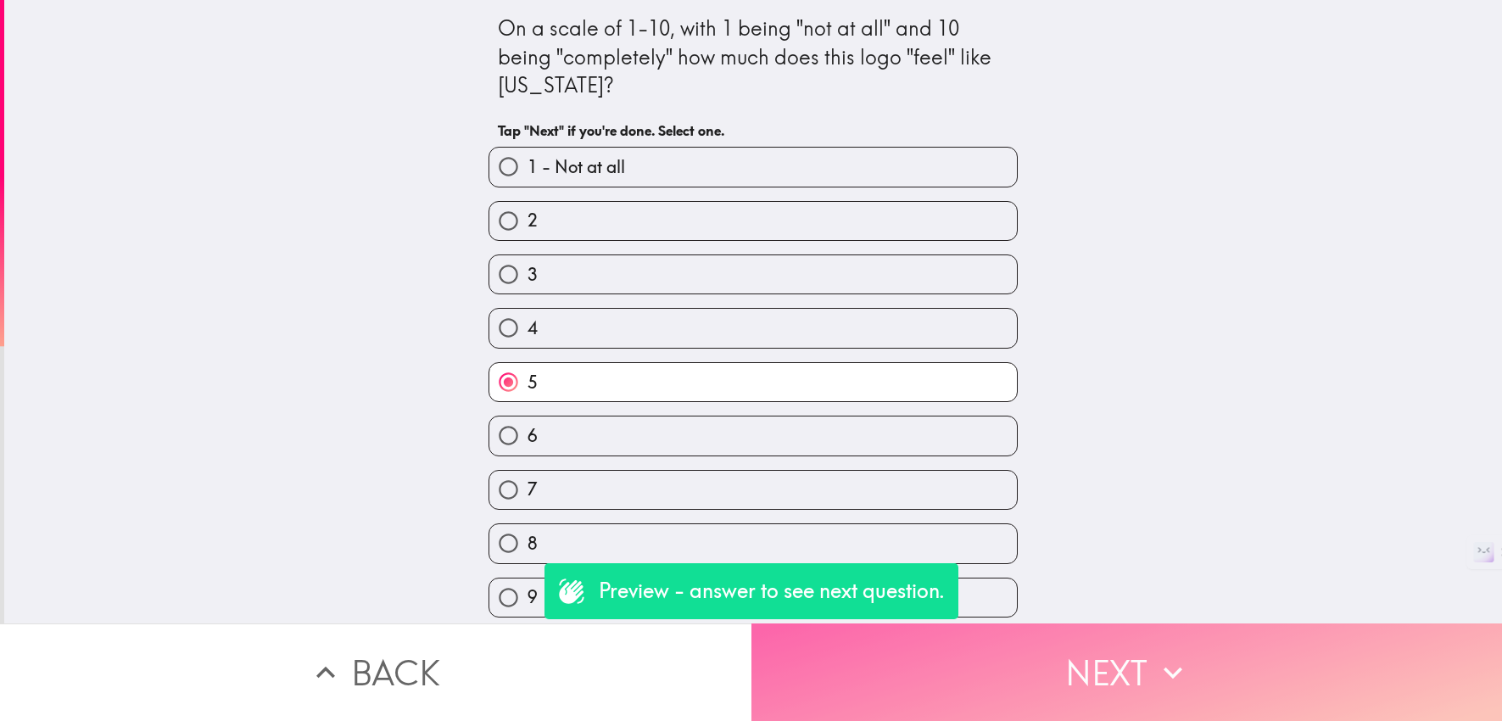
click at [1137, 650] on button "Next" at bounding box center [1128, 673] width 752 height 98
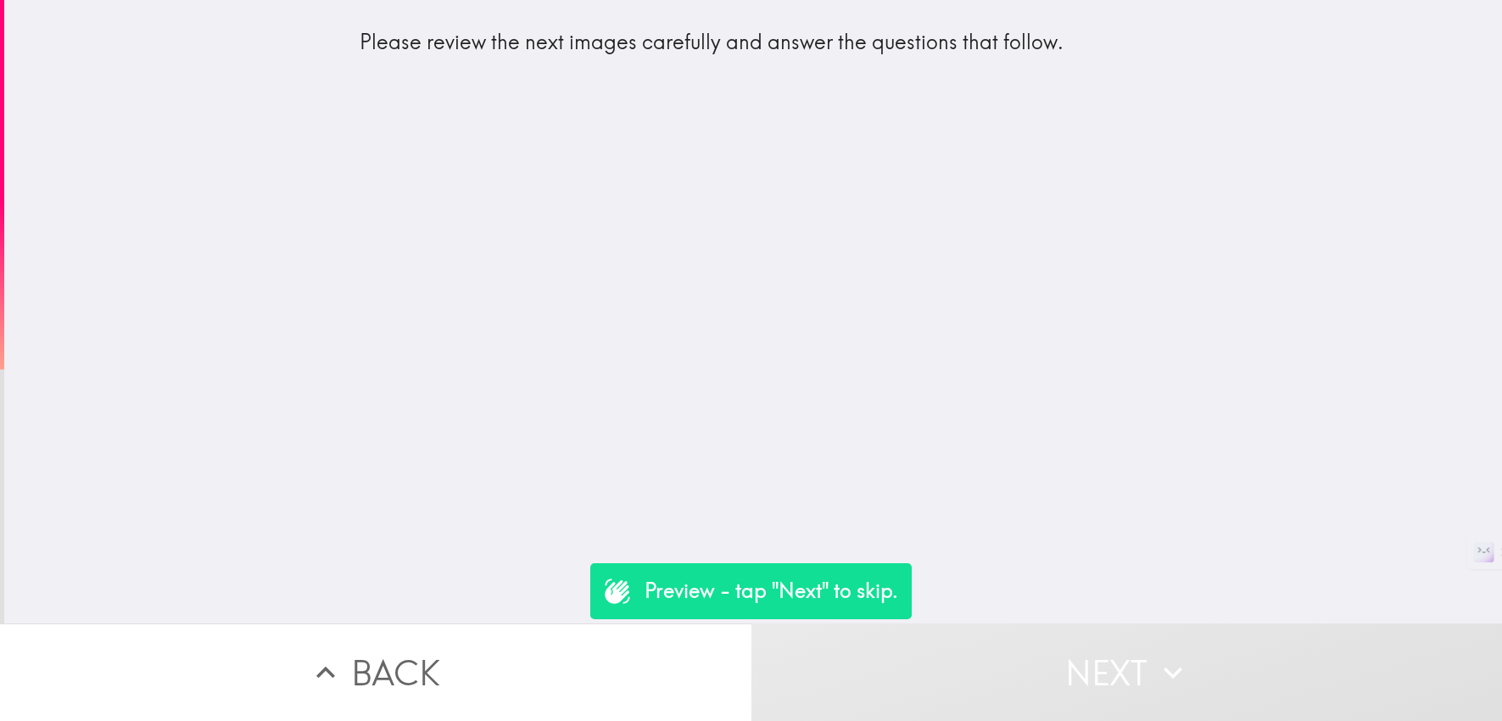
click at [1043, 674] on button "Next" at bounding box center [1128, 673] width 752 height 98
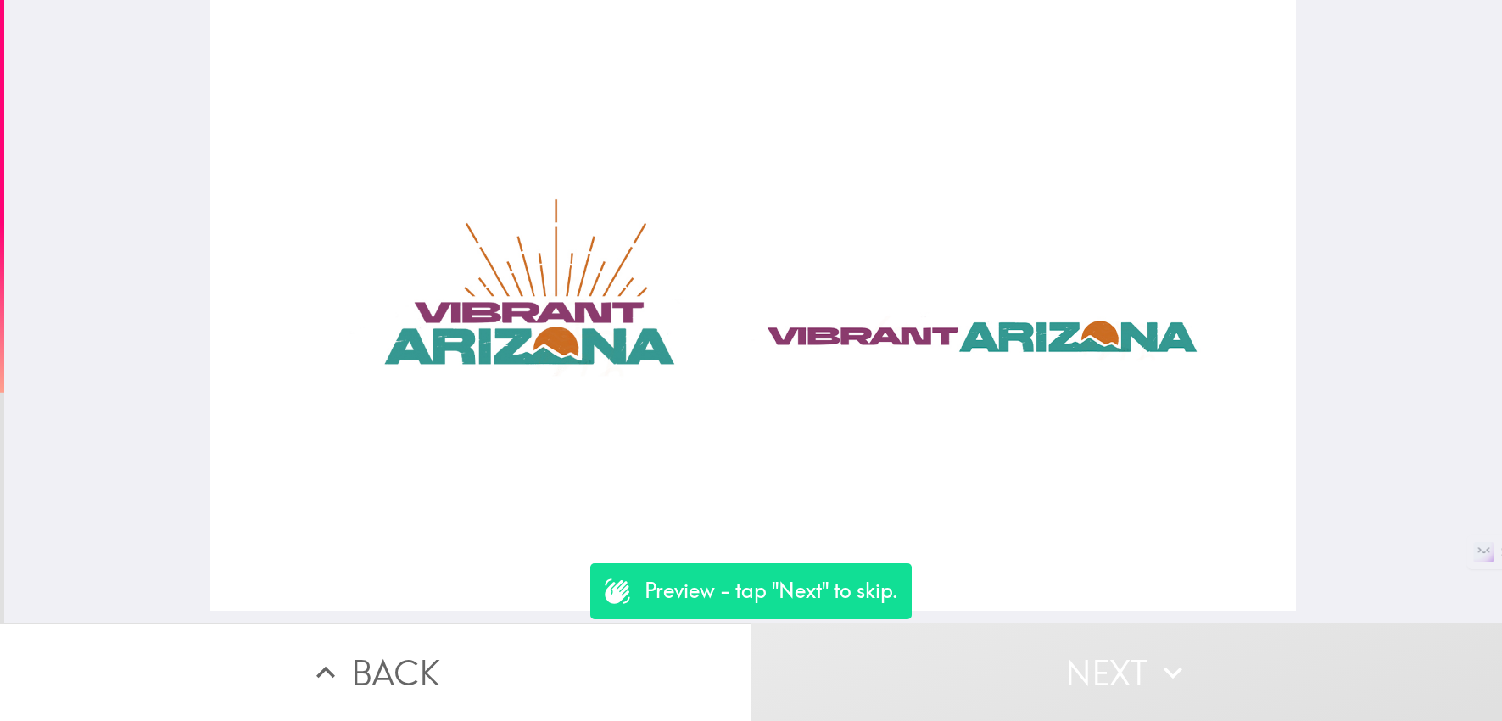
click at [1063, 675] on button "Next" at bounding box center [1128, 673] width 752 height 98
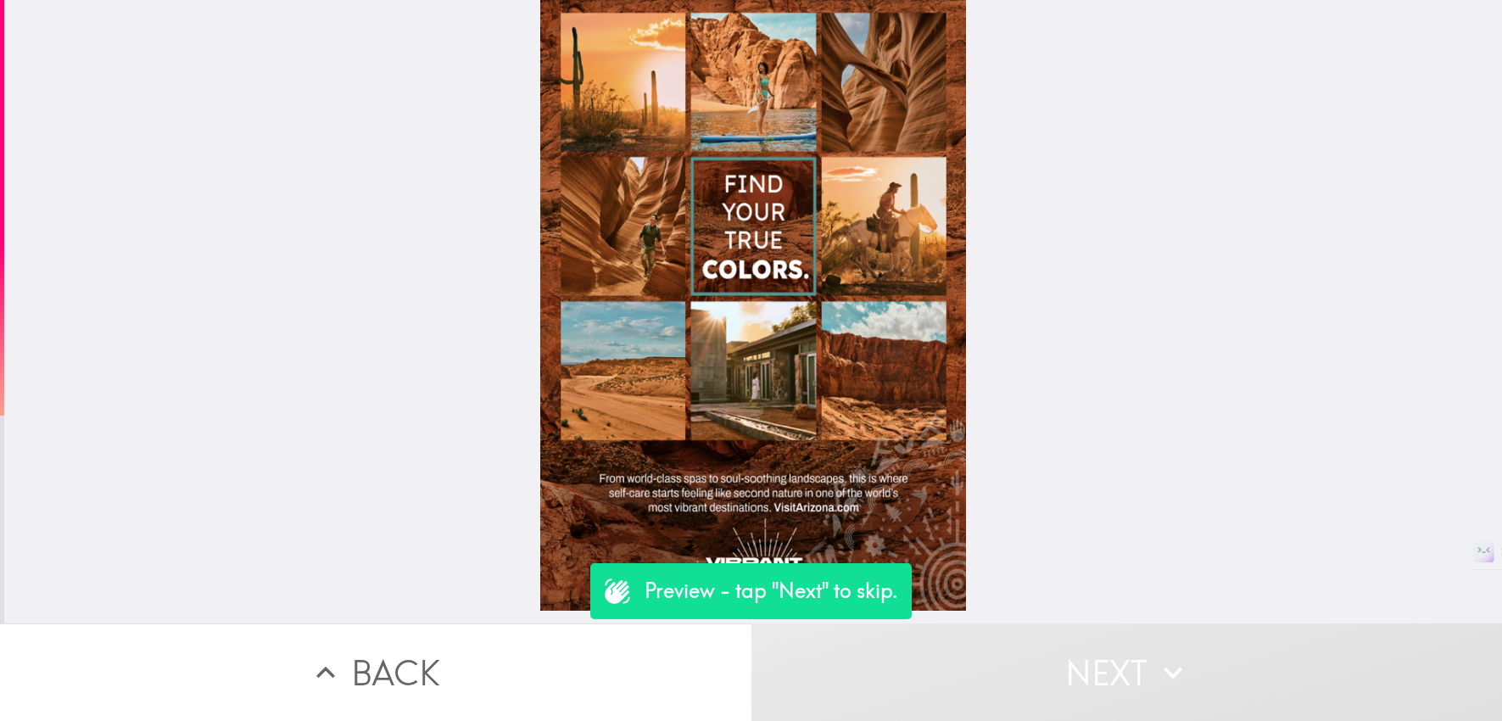
click at [443, 654] on button "Back" at bounding box center [376, 673] width 752 height 98
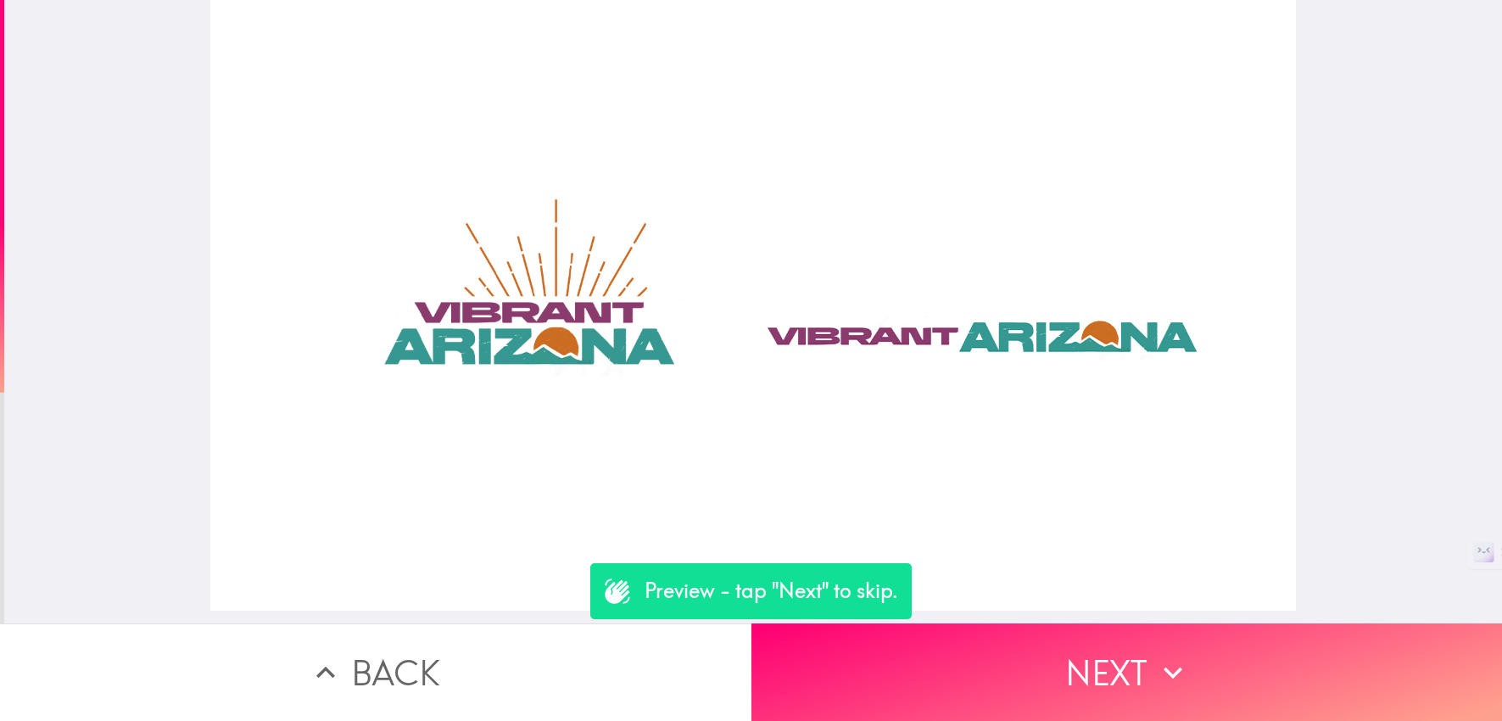
click at [522, 664] on button "Back" at bounding box center [376, 673] width 752 height 98
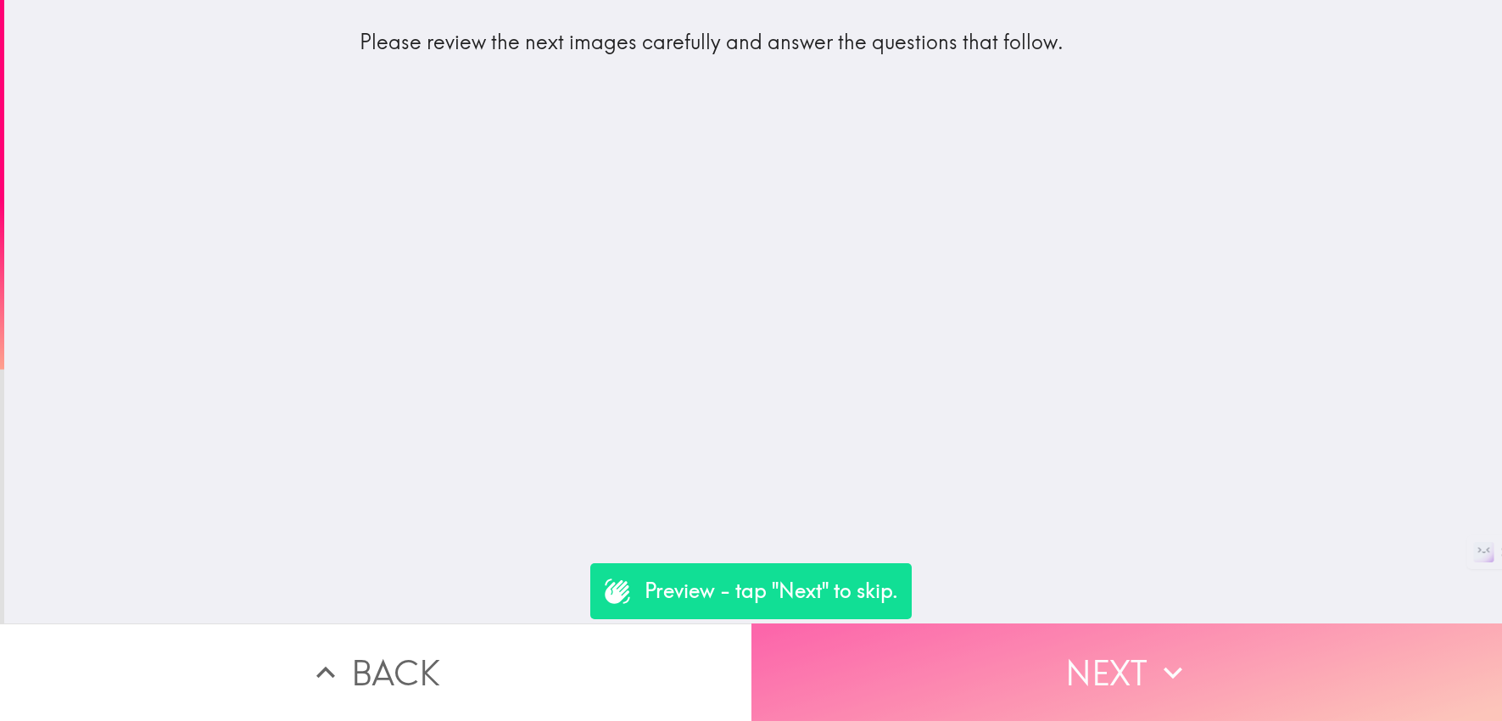
click at [1055, 646] on button "Next" at bounding box center [1128, 673] width 752 height 98
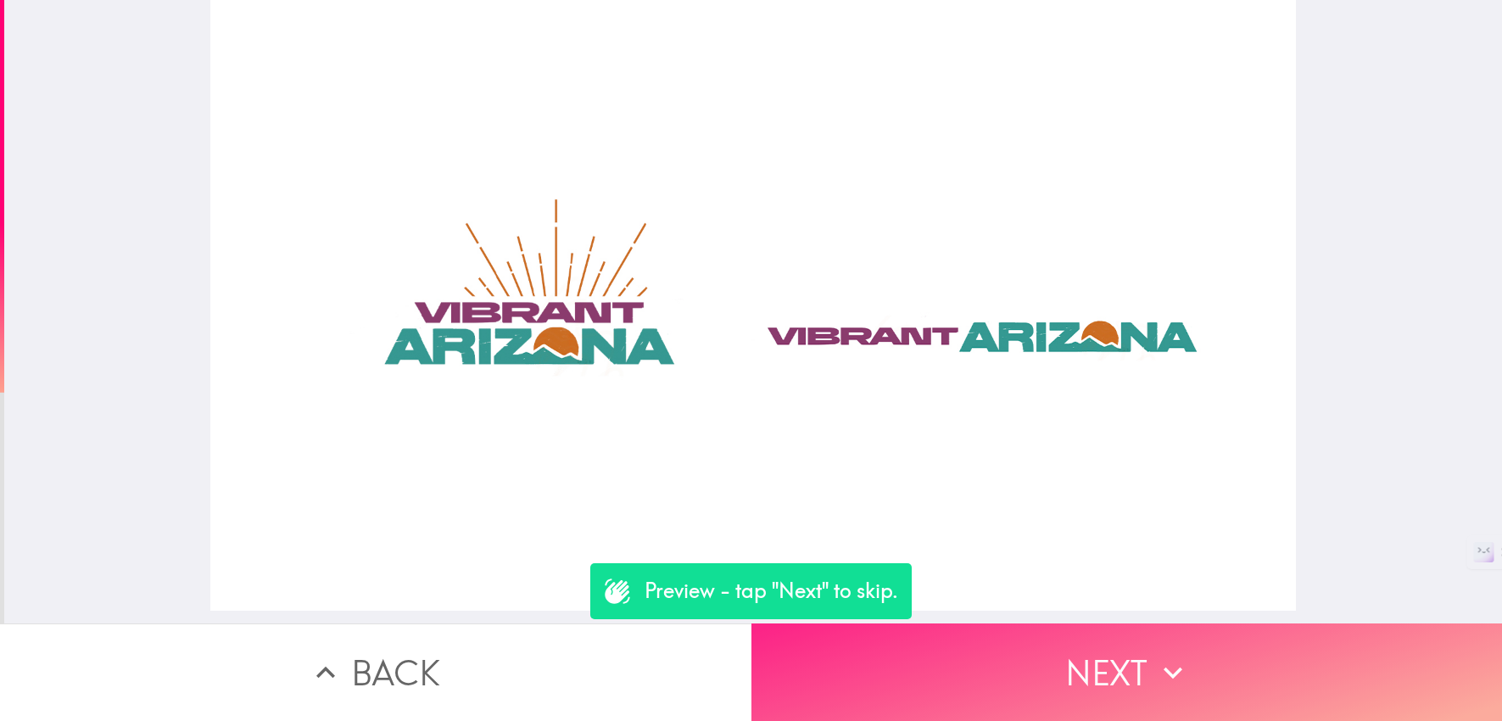
click at [1055, 646] on button "Next" at bounding box center [1128, 673] width 752 height 98
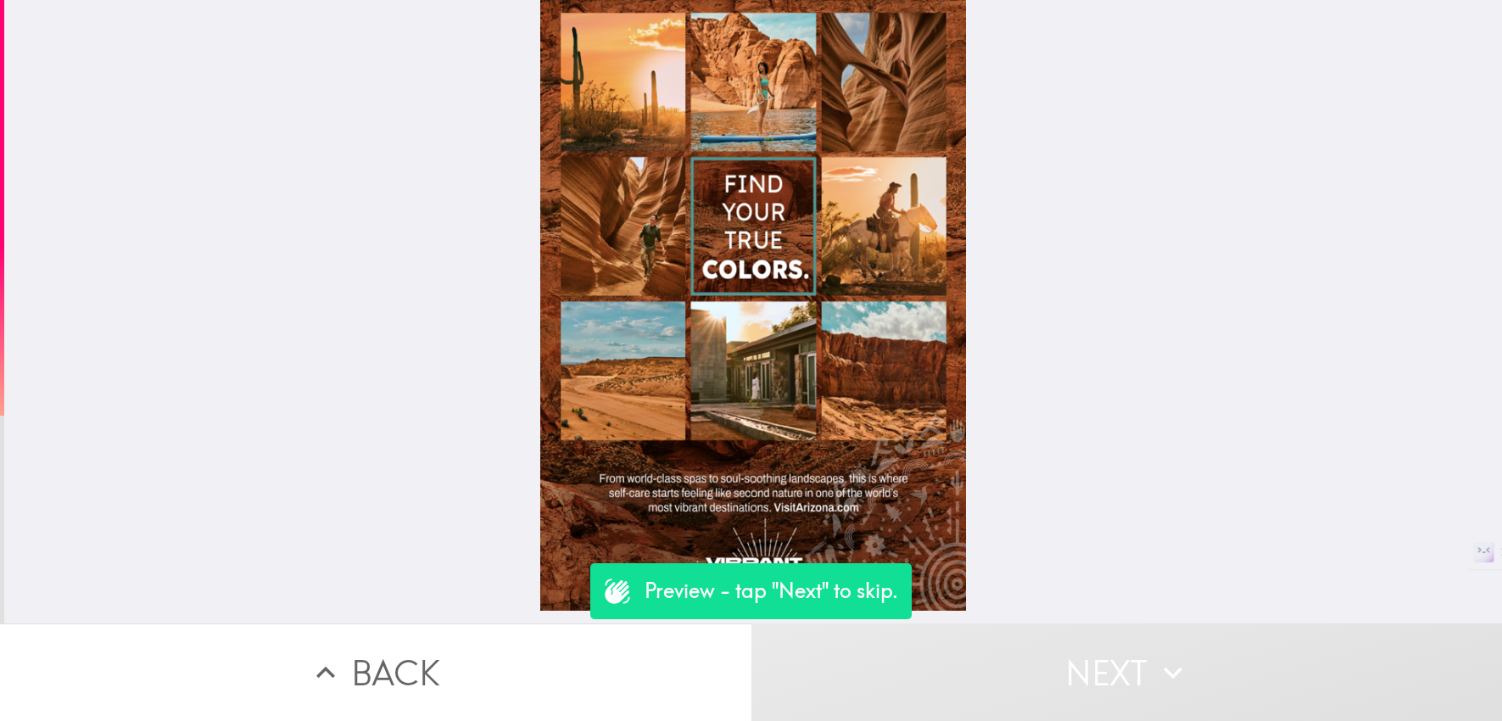
click at [992, 650] on button "Next" at bounding box center [1128, 673] width 752 height 98
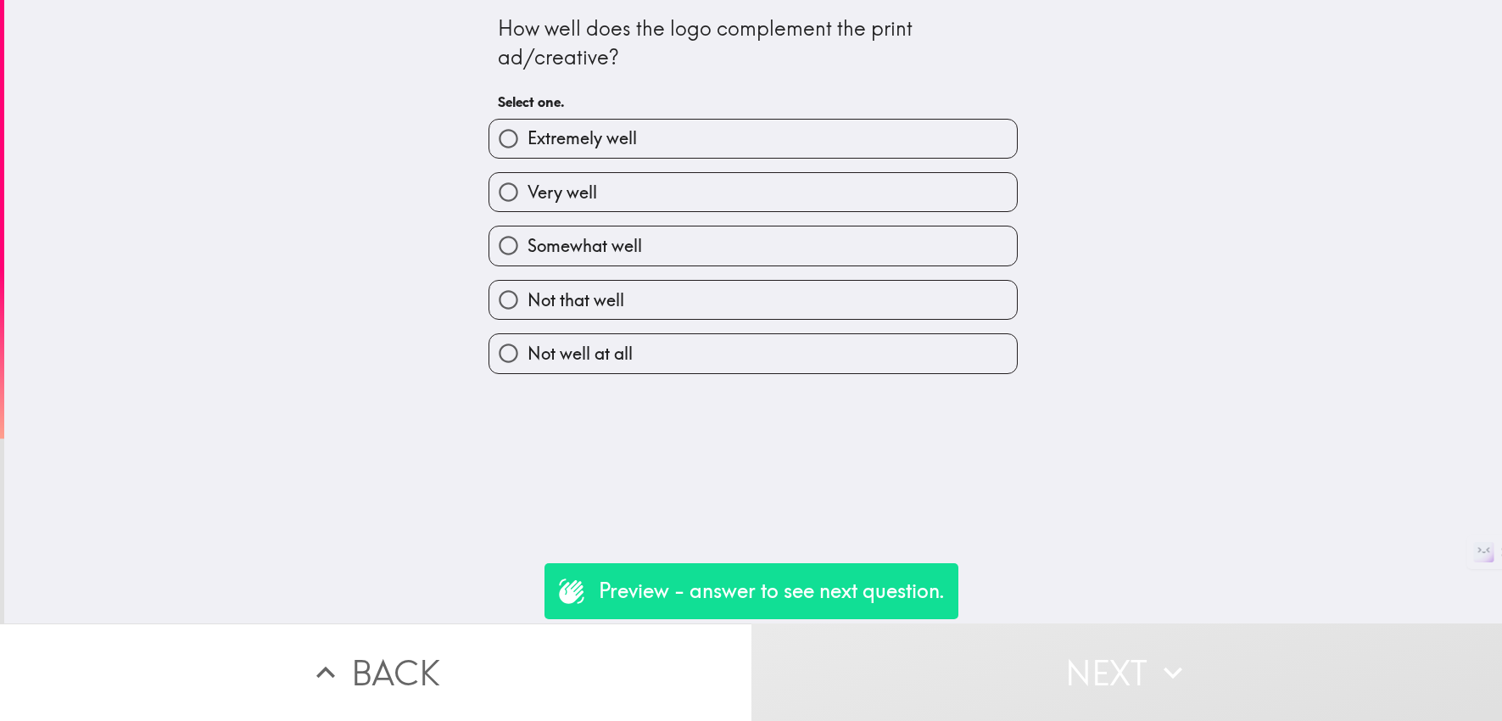
click at [845, 251] on label "Somewhat well" at bounding box center [754, 246] width 528 height 38
click at [528, 251] on input "Somewhat well" at bounding box center [509, 246] width 38 height 38
radio input "true"
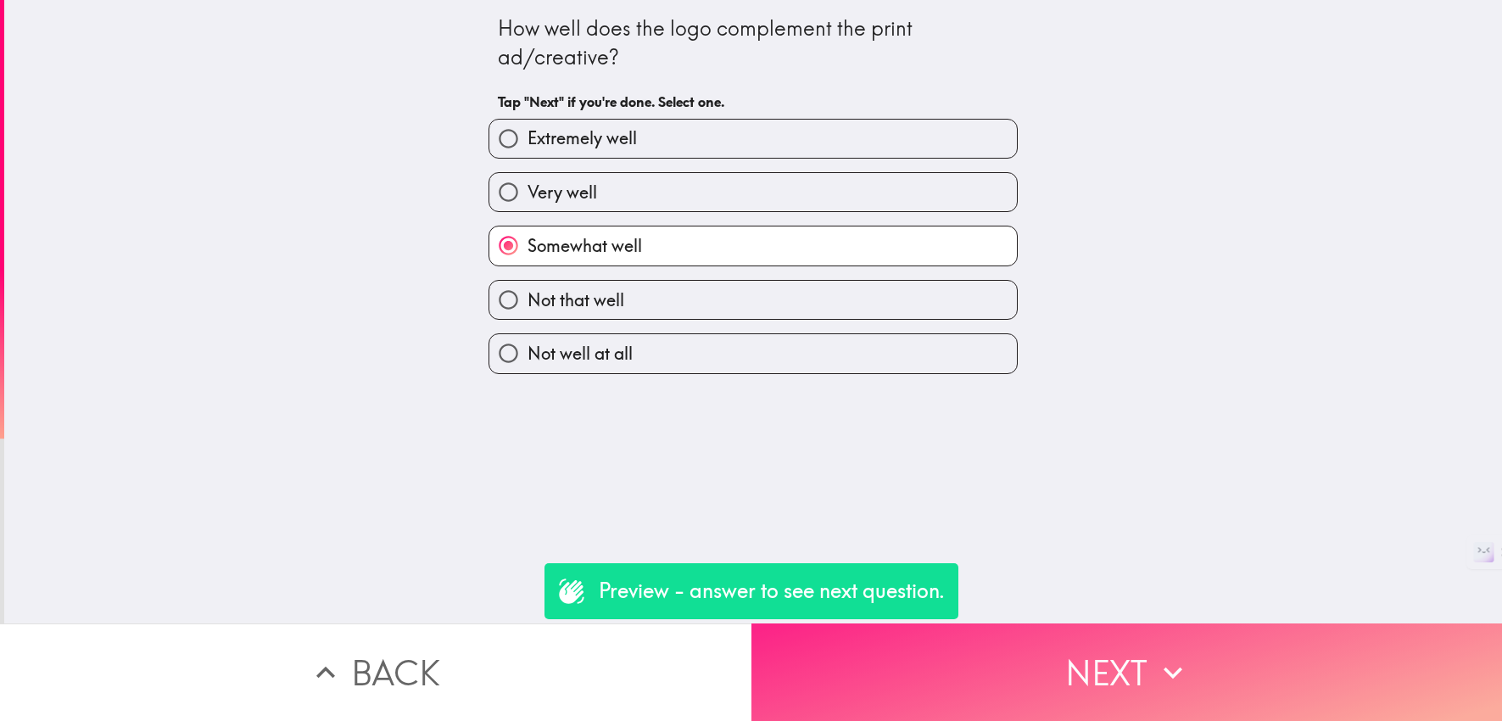
click at [1043, 638] on button "Next" at bounding box center [1128, 673] width 752 height 98
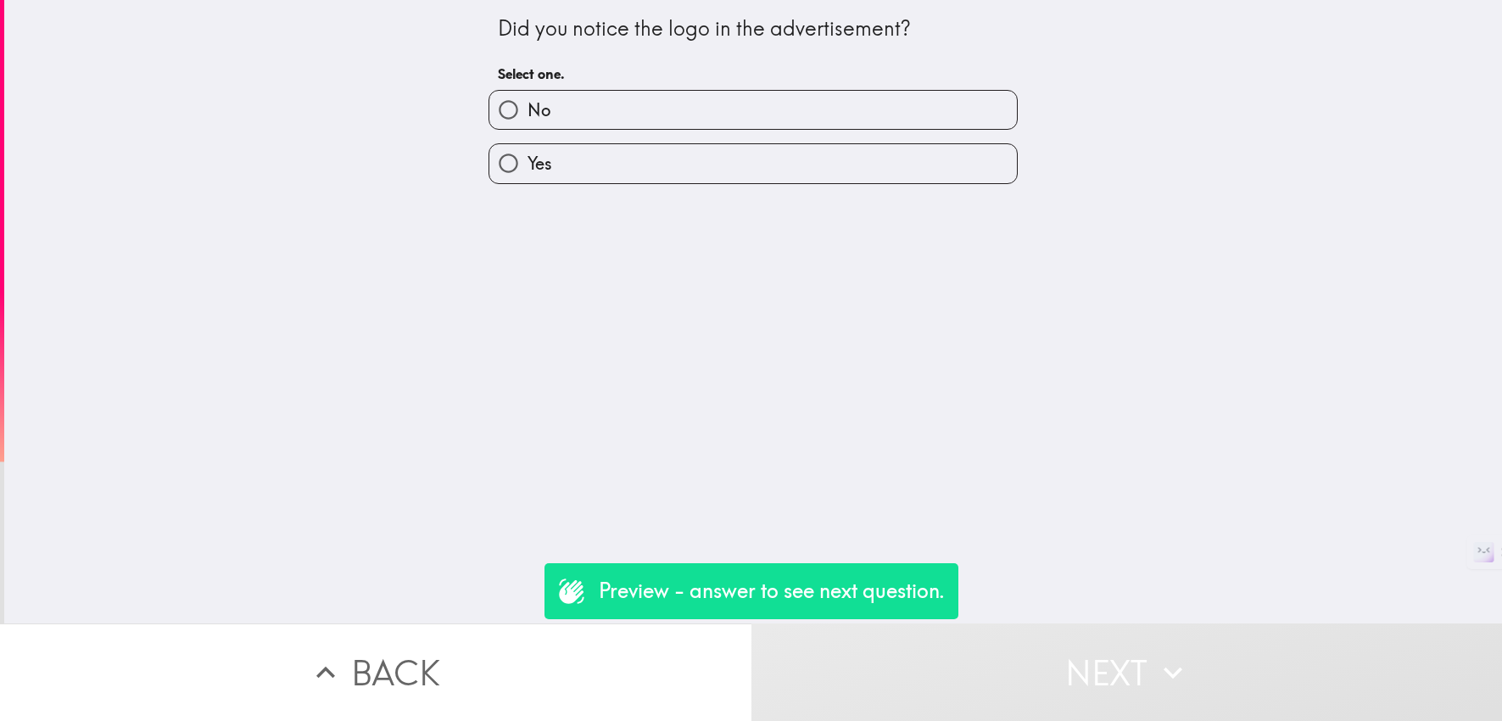
click at [899, 170] on label "Yes" at bounding box center [754, 163] width 528 height 38
click at [528, 170] on input "Yes" at bounding box center [509, 163] width 38 height 38
radio input "true"
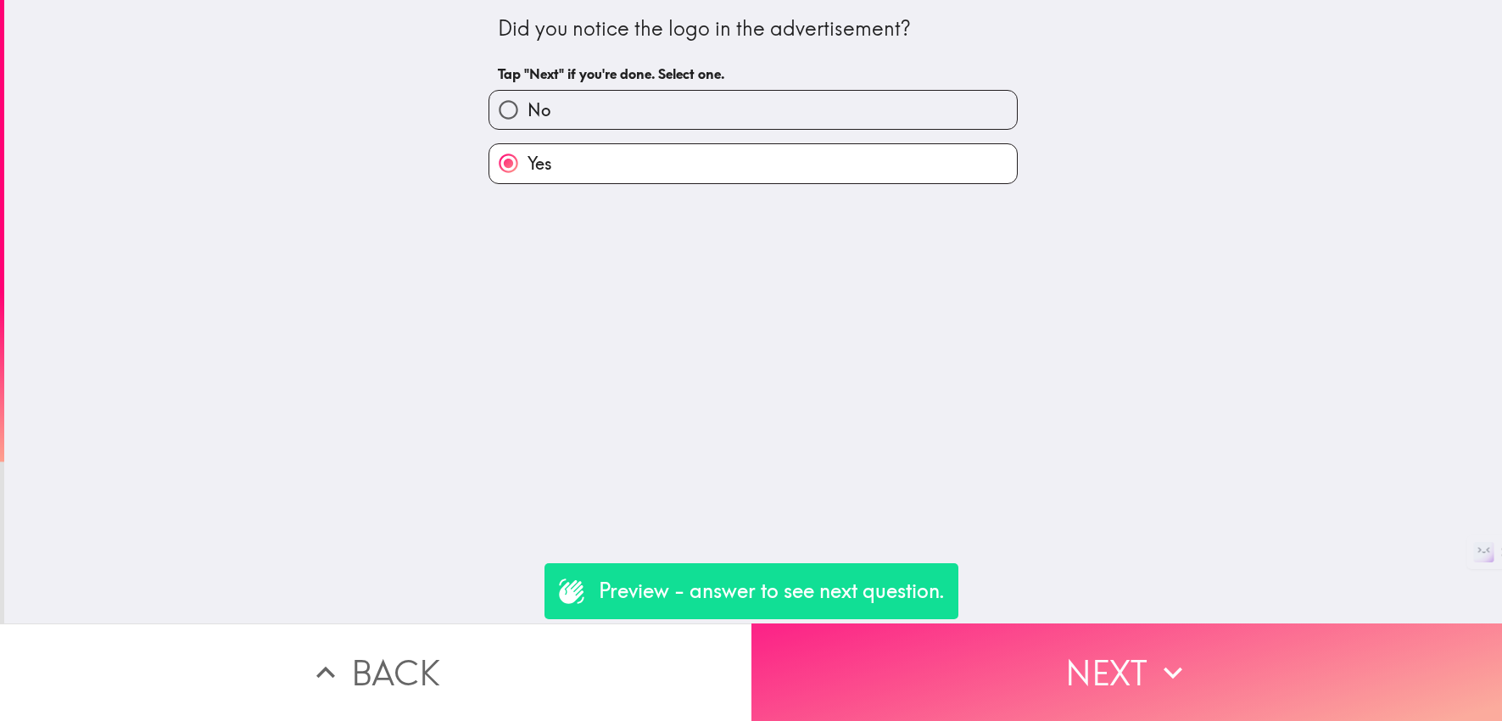
click at [1050, 644] on button "Next" at bounding box center [1128, 673] width 752 height 98
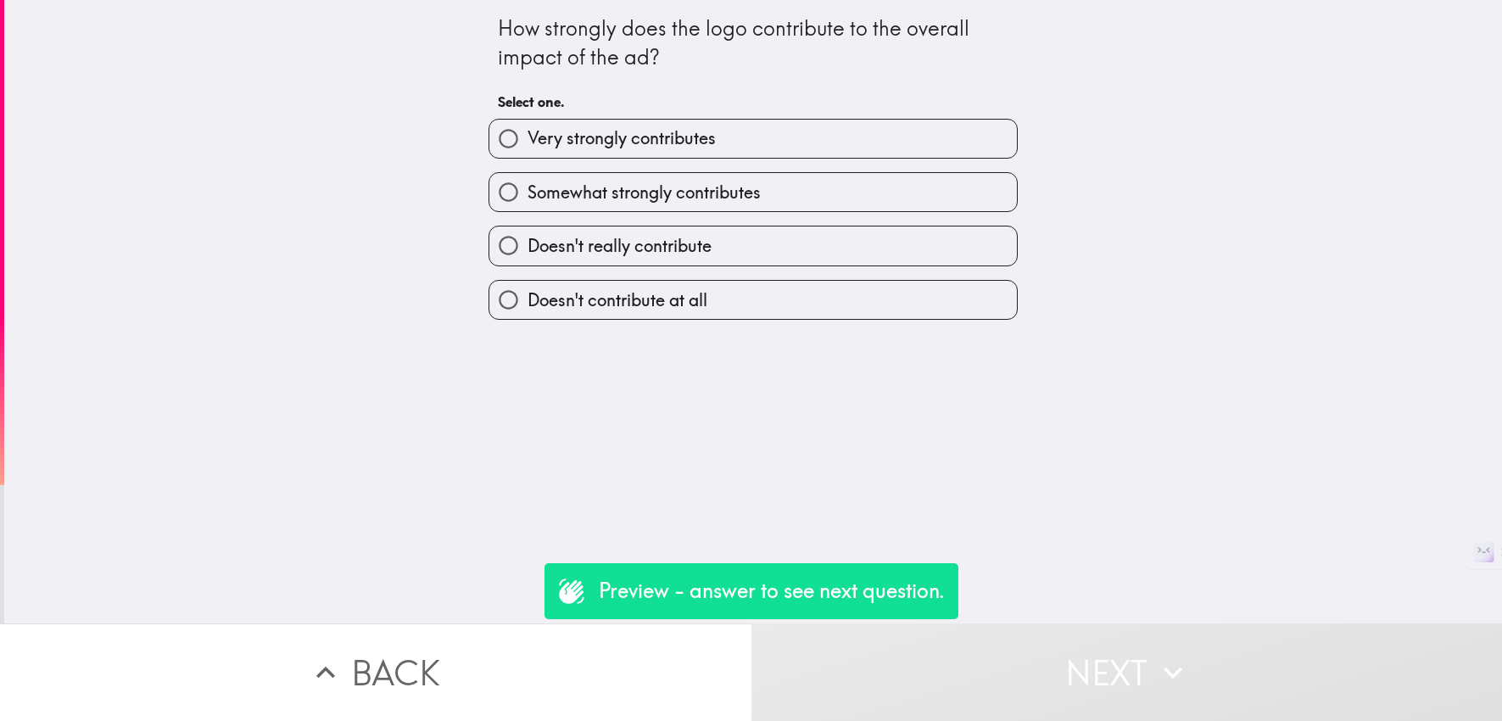
drag, startPoint x: 860, startPoint y: 185, endPoint x: 949, endPoint y: 373, distance: 208.3
click at [860, 185] on label "Somewhat strongly contributes" at bounding box center [754, 192] width 528 height 38
click at [528, 185] on input "Somewhat strongly contributes" at bounding box center [509, 192] width 38 height 38
radio input "true"
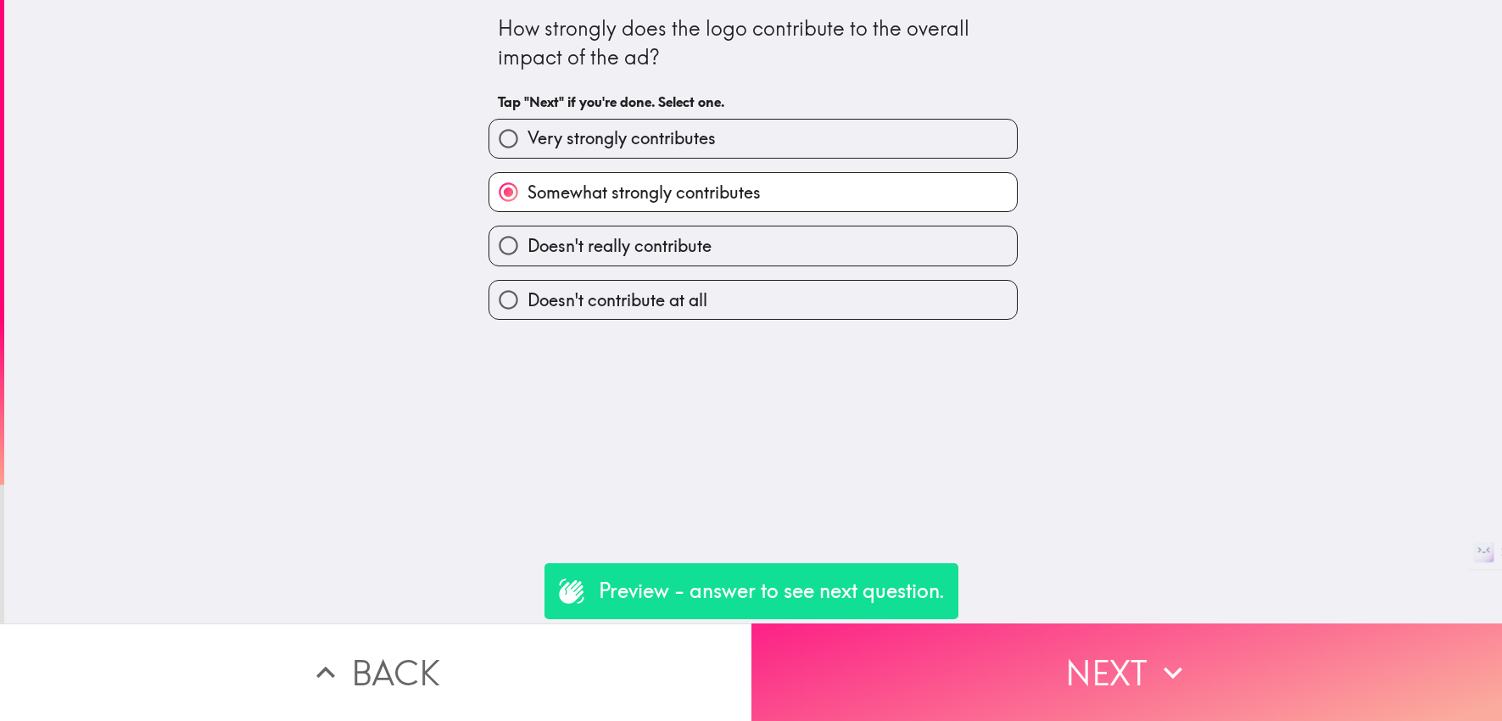
click at [1019, 657] on button "Next" at bounding box center [1128, 673] width 752 height 98
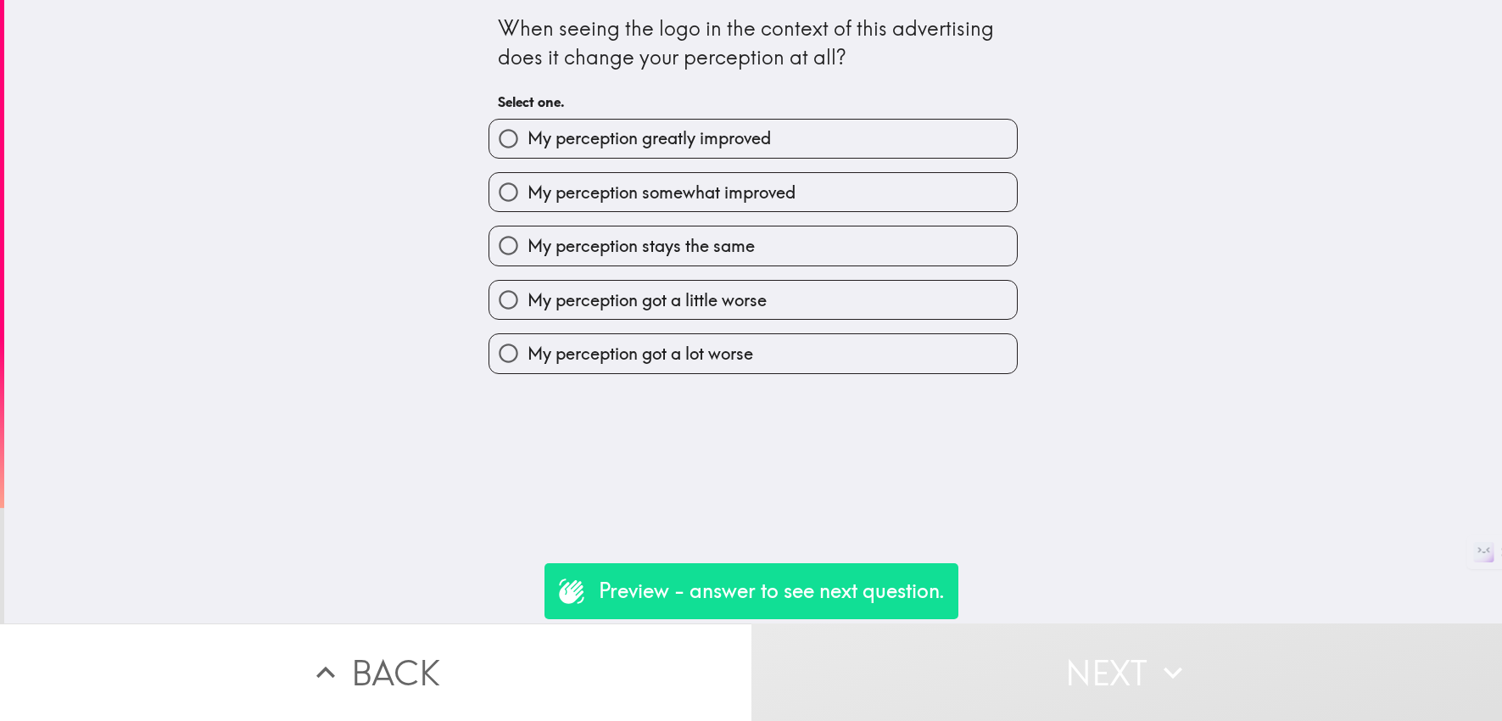
click at [831, 190] on label "My perception somewhat improved" at bounding box center [754, 192] width 528 height 38
click at [528, 190] on input "My perception somewhat improved" at bounding box center [509, 192] width 38 height 38
radio input "true"
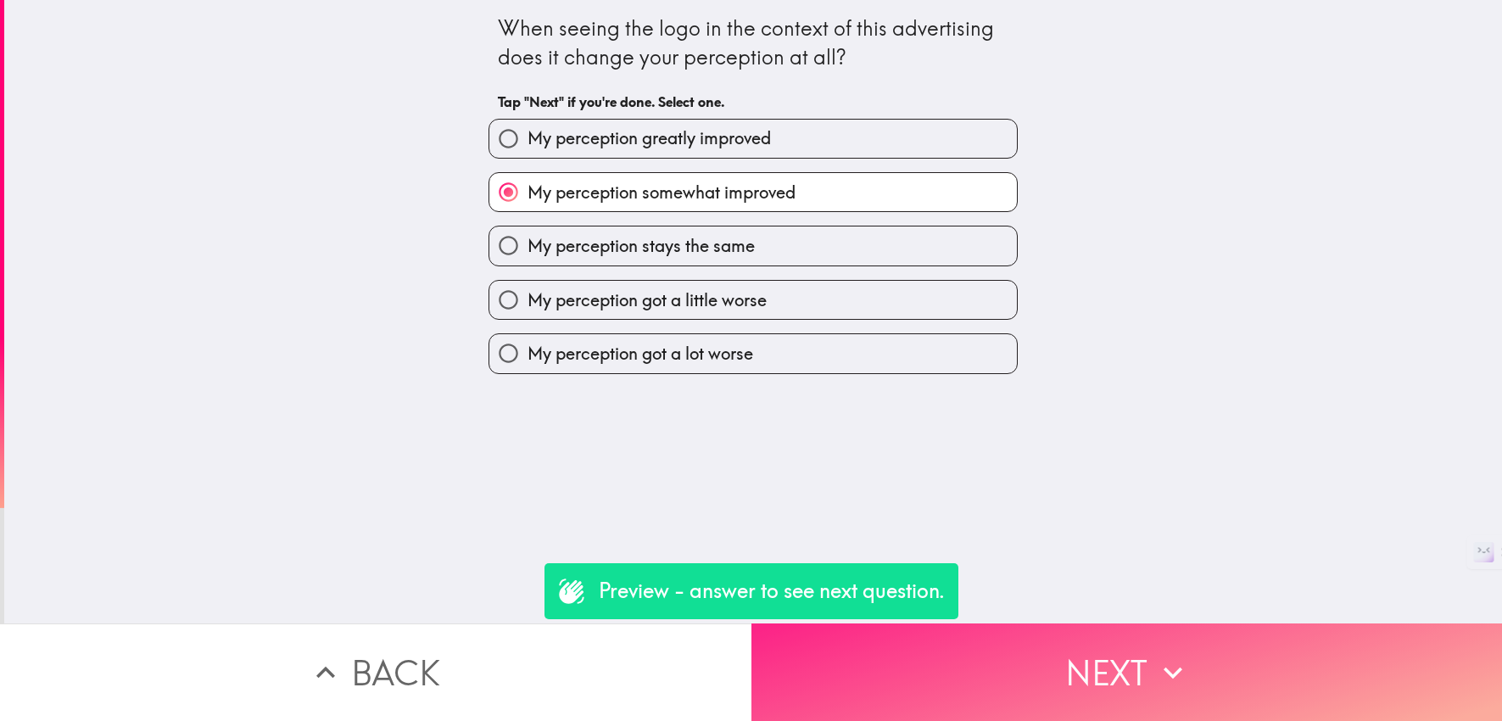
click at [1110, 666] on button "Next" at bounding box center [1128, 673] width 752 height 98
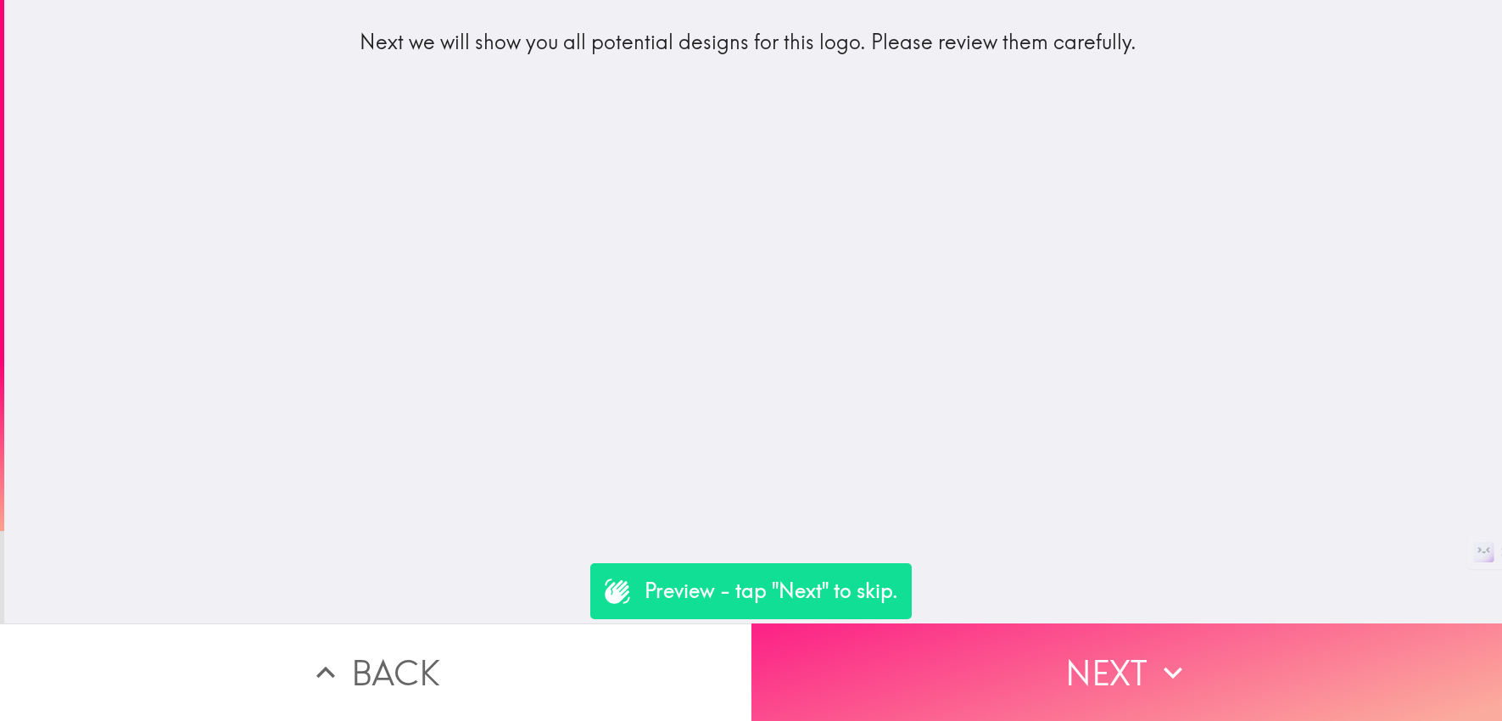
click at [941, 665] on button "Next" at bounding box center [1128, 673] width 752 height 98
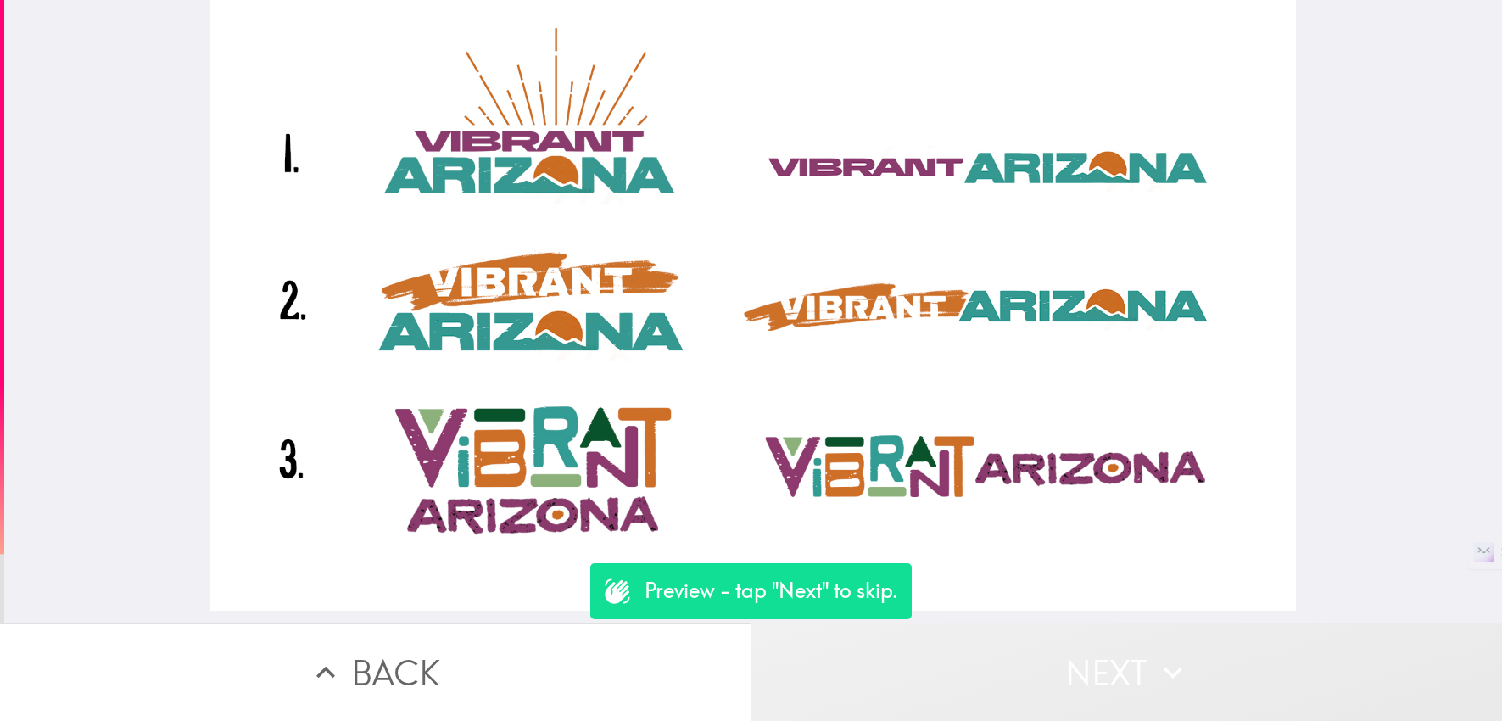
click at [975, 661] on button "Next" at bounding box center [1128, 673] width 752 height 98
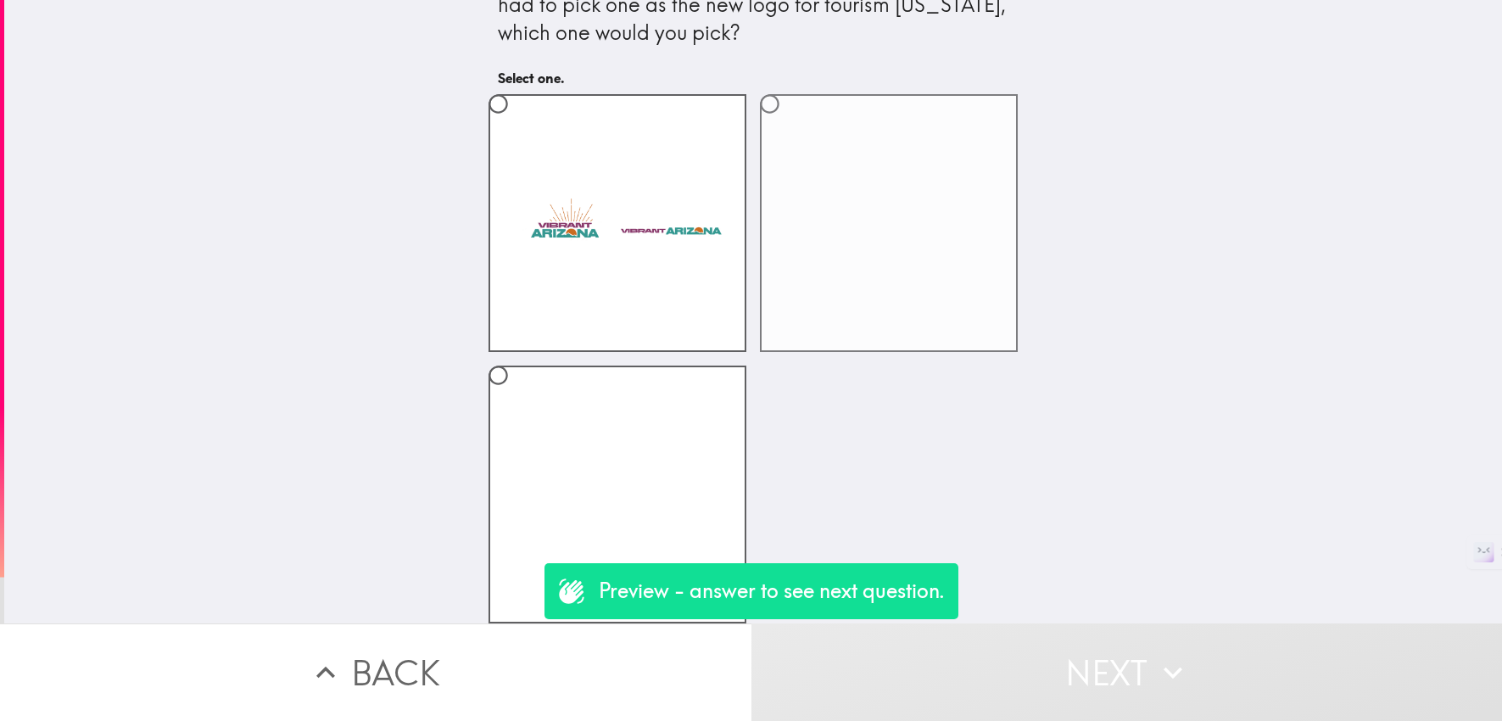
scroll to position [65, 0]
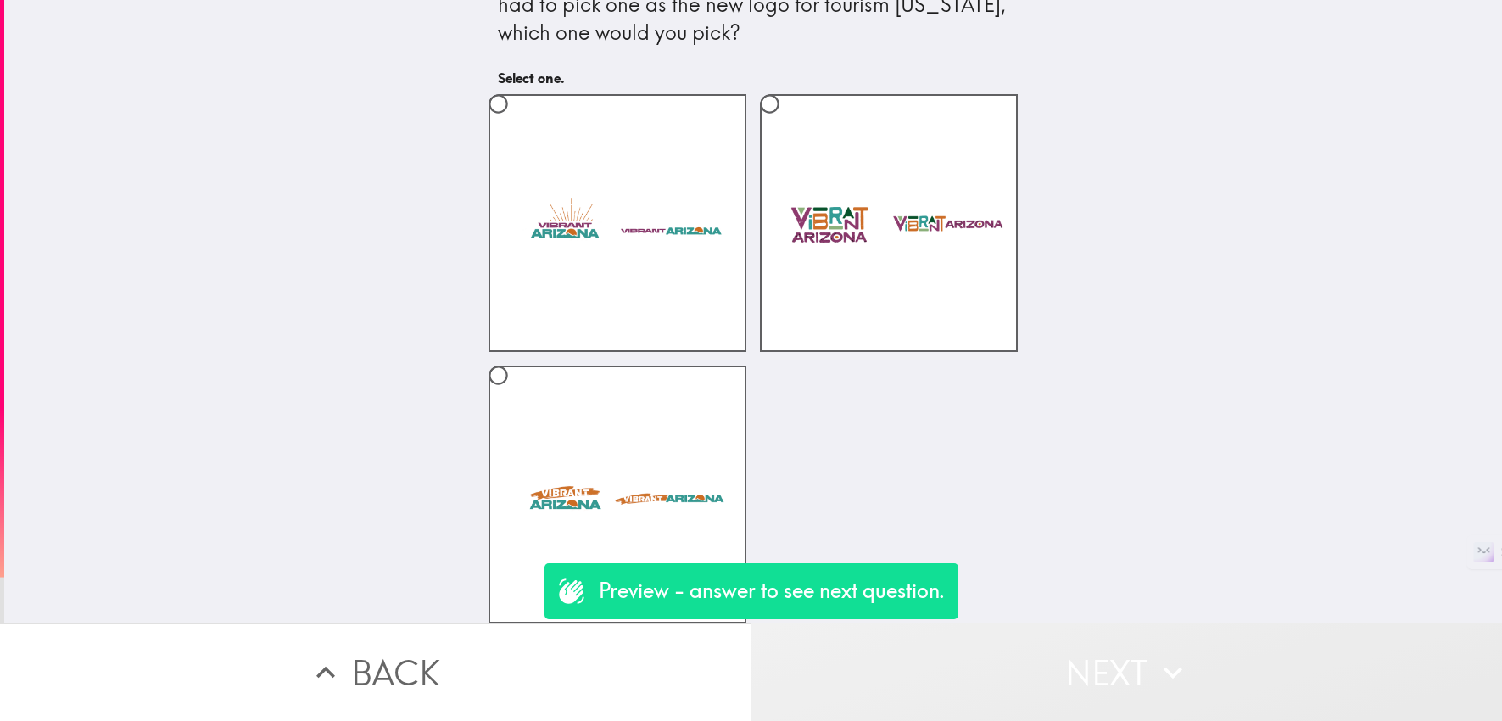
click at [1003, 661] on button "Next" at bounding box center [1128, 673] width 752 height 98
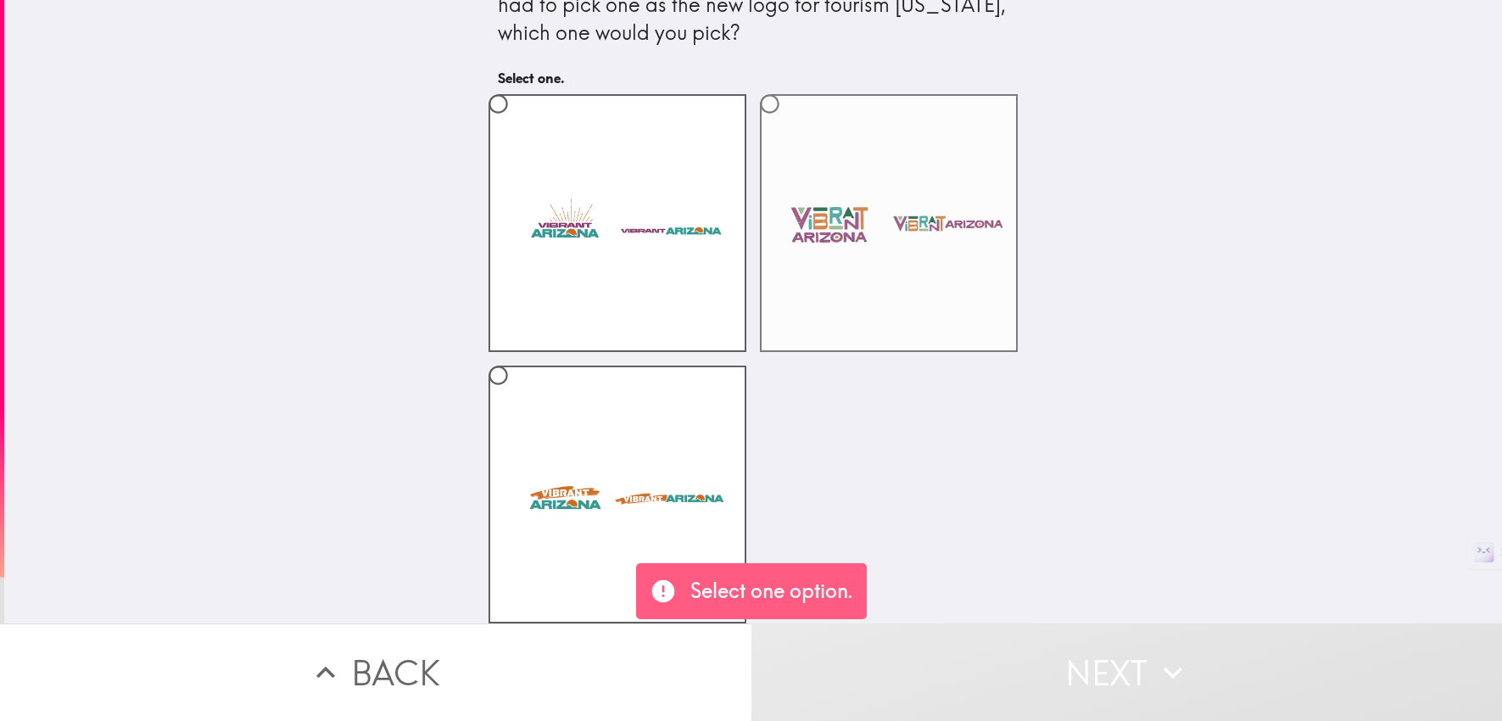
click at [829, 232] on label at bounding box center [889, 223] width 258 height 258
click at [789, 123] on input "radio" at bounding box center [770, 104] width 38 height 38
radio input "true"
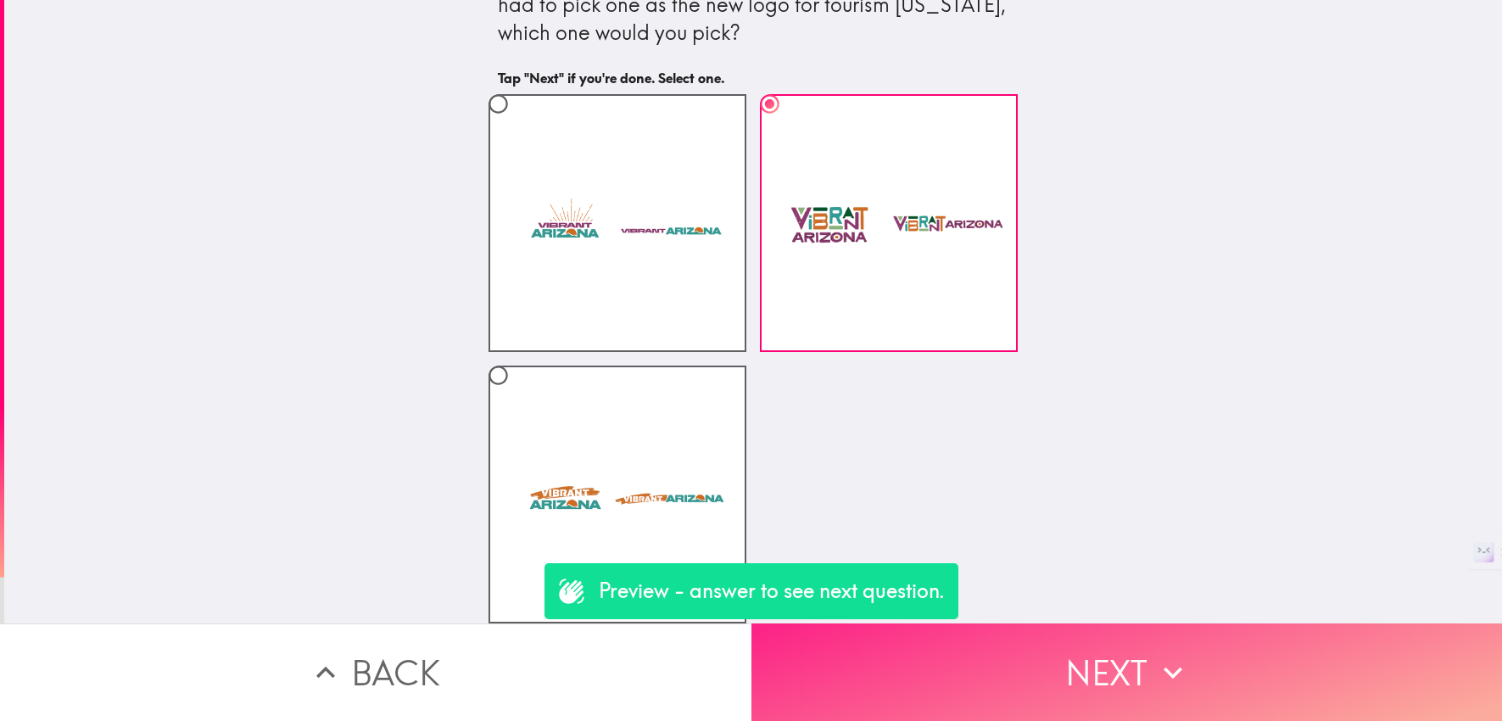
click at [994, 656] on button "Next" at bounding box center [1128, 673] width 752 height 98
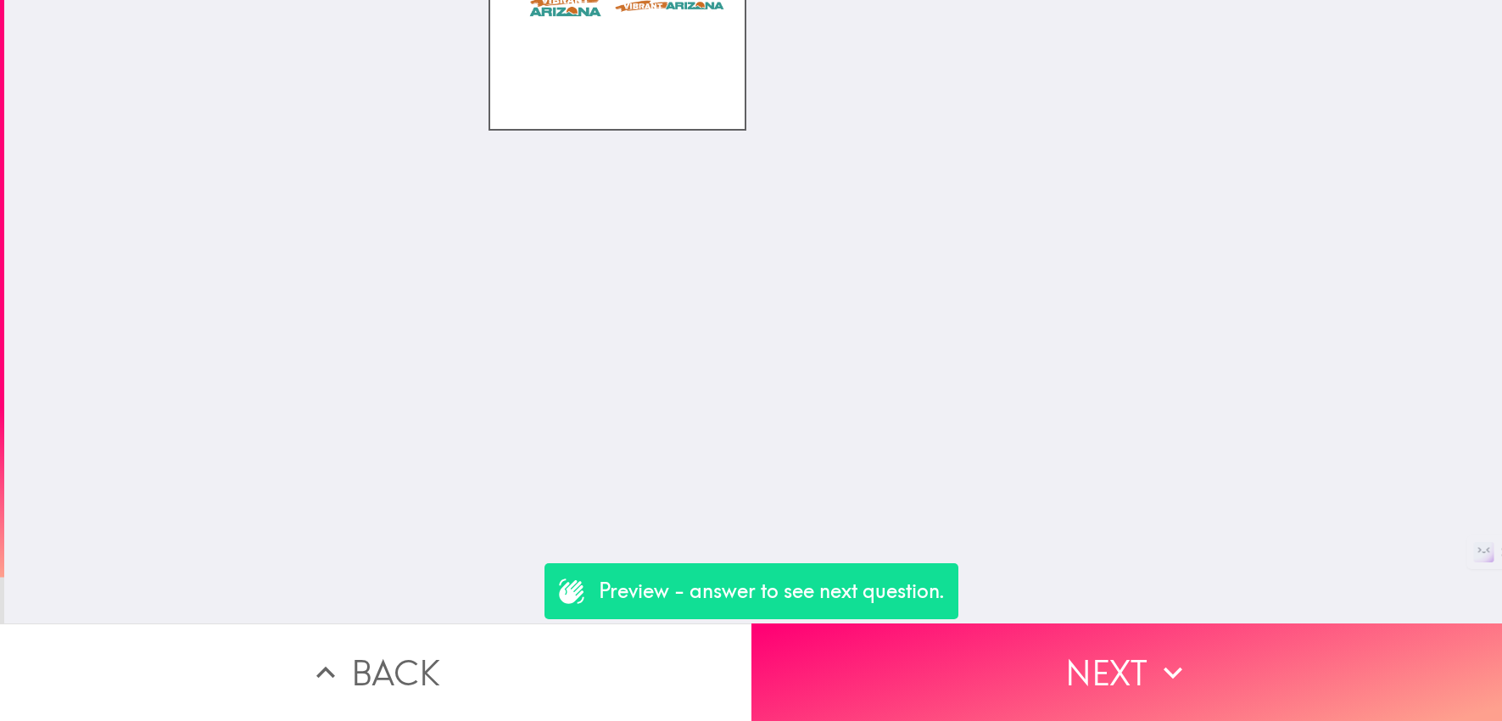
scroll to position [0, 0]
